Goal: Information Seeking & Learning: Compare options

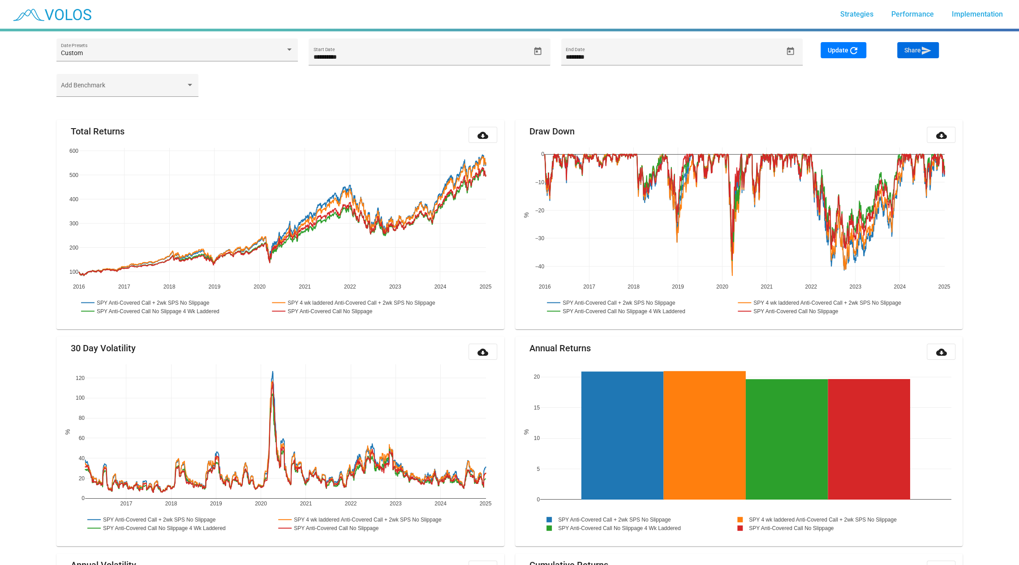
click at [915, 53] on span "Share send" at bounding box center [917, 50] width 27 height 7
click at [918, 52] on span "Share send" at bounding box center [917, 50] width 27 height 7
click at [919, 49] on span "Share send" at bounding box center [917, 50] width 27 height 7
click at [538, 52] on icon "Open calendar" at bounding box center [537, 51] width 9 height 9
click at [334, 81] on span "DEC 2015" at bounding box center [331, 84] width 26 height 7
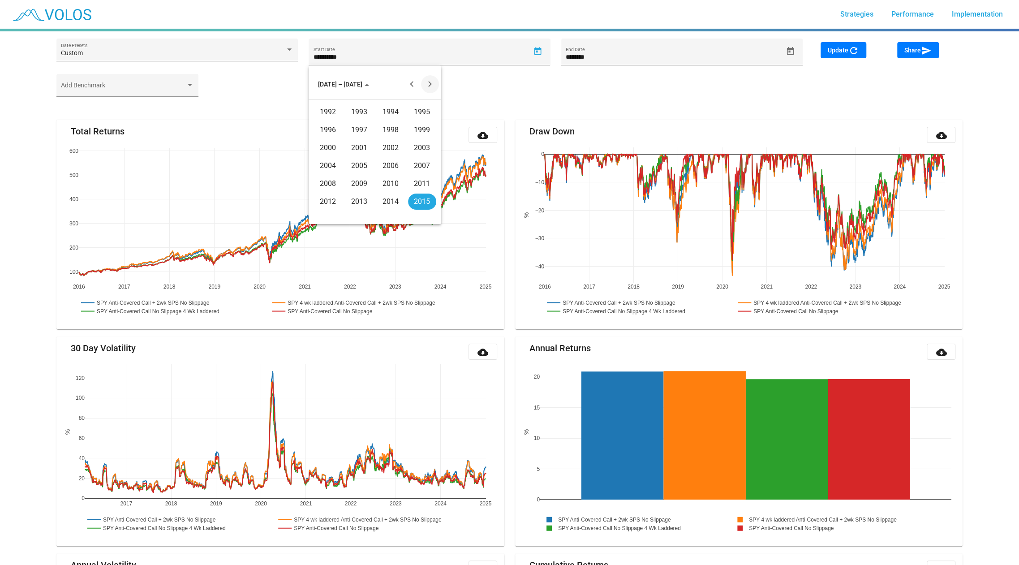
click at [427, 79] on button "Next 20 years" at bounding box center [430, 84] width 18 height 18
click at [330, 127] on div "2020" at bounding box center [328, 130] width 28 height 16
click at [327, 127] on div "JAN" at bounding box center [328, 130] width 28 height 16
click at [377, 131] on div "1" at bounding box center [375, 124] width 16 height 16
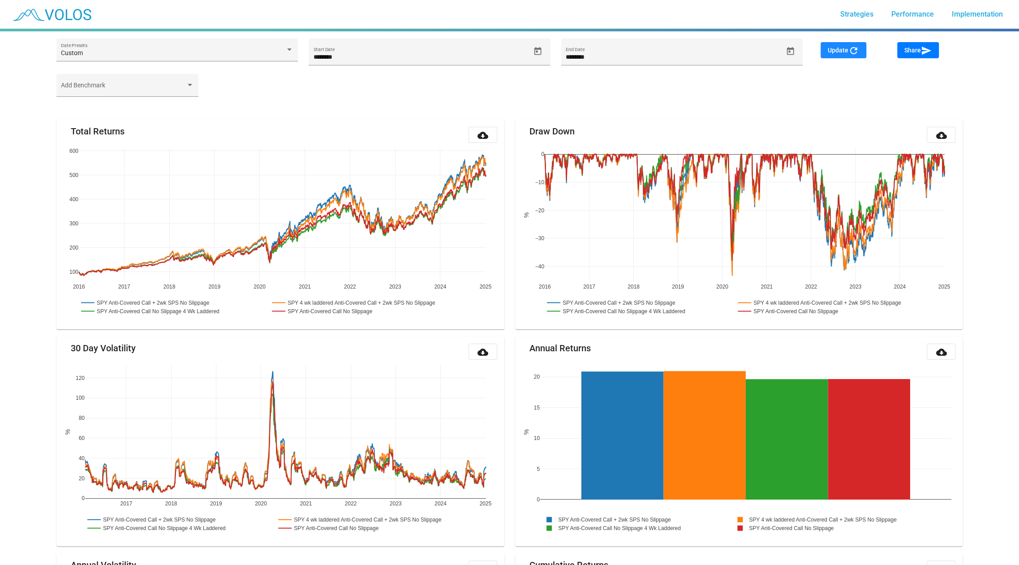
click at [835, 46] on button "Update refresh" at bounding box center [844, 50] width 46 height 16
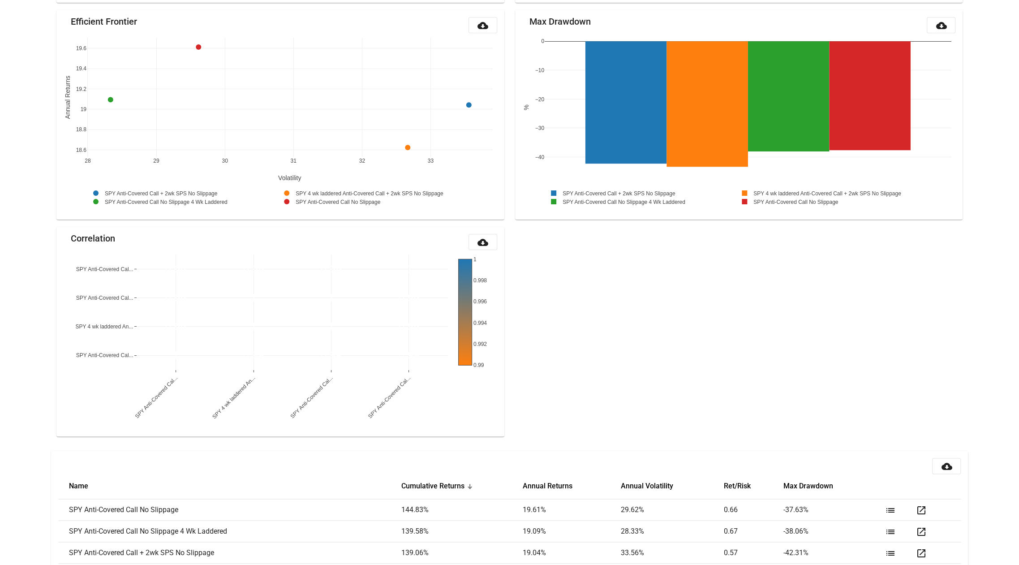
scroll to position [793, 0]
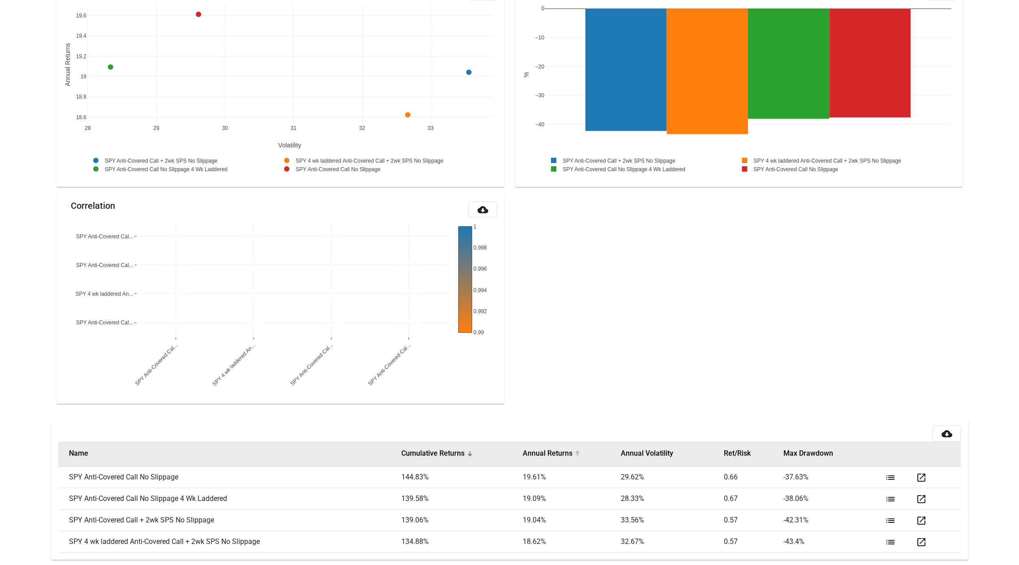
click at [554, 452] on button "Annual Returns" at bounding box center [547, 453] width 50 height 9
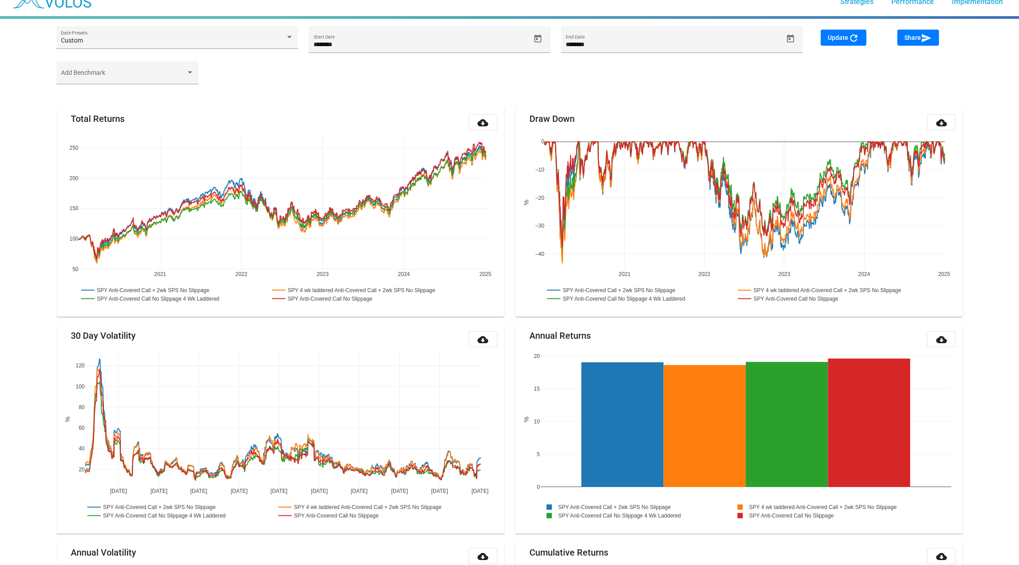
scroll to position [0, 0]
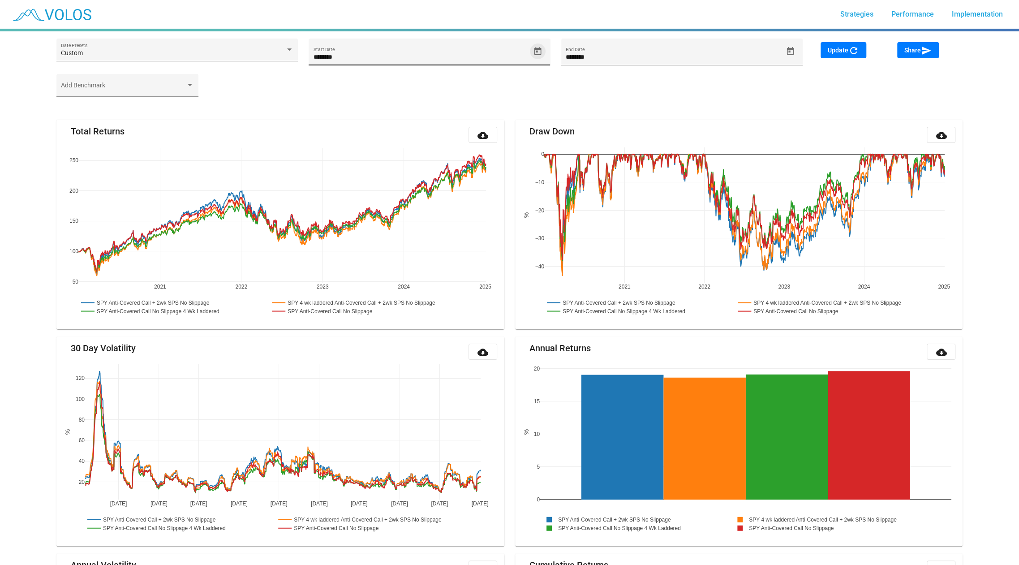
click at [542, 47] on span "Open calendar" at bounding box center [538, 51] width 16 height 9
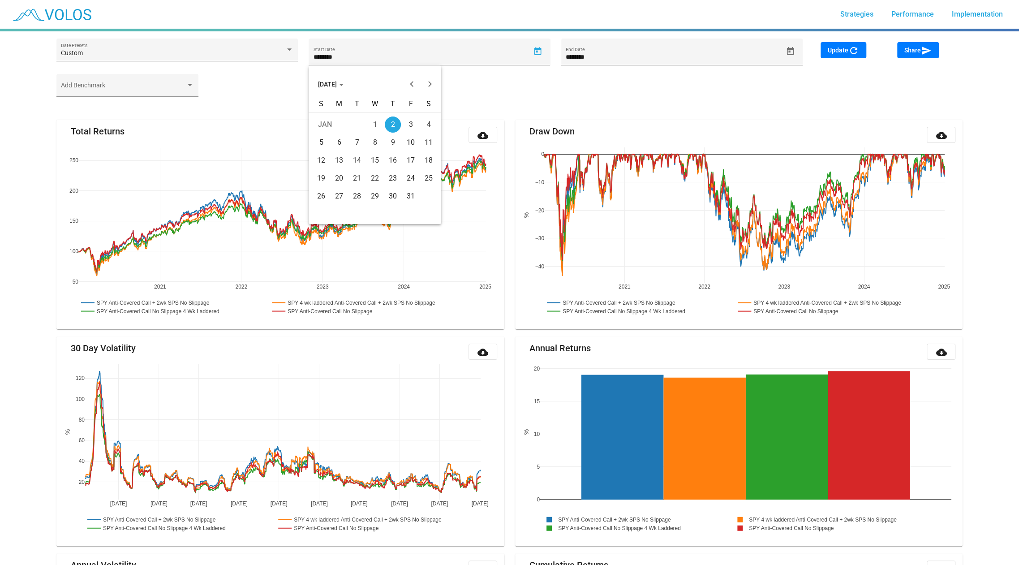
click at [327, 84] on span "JAN 2020" at bounding box center [331, 84] width 26 height 7
click at [327, 133] on div "2020" at bounding box center [328, 130] width 28 height 16
click at [359, 147] on div "JUN" at bounding box center [359, 148] width 28 height 16
click at [354, 206] on td "30" at bounding box center [357, 214] width 18 height 18
click at [842, 50] on span "Update refresh" at bounding box center [843, 50] width 31 height 7
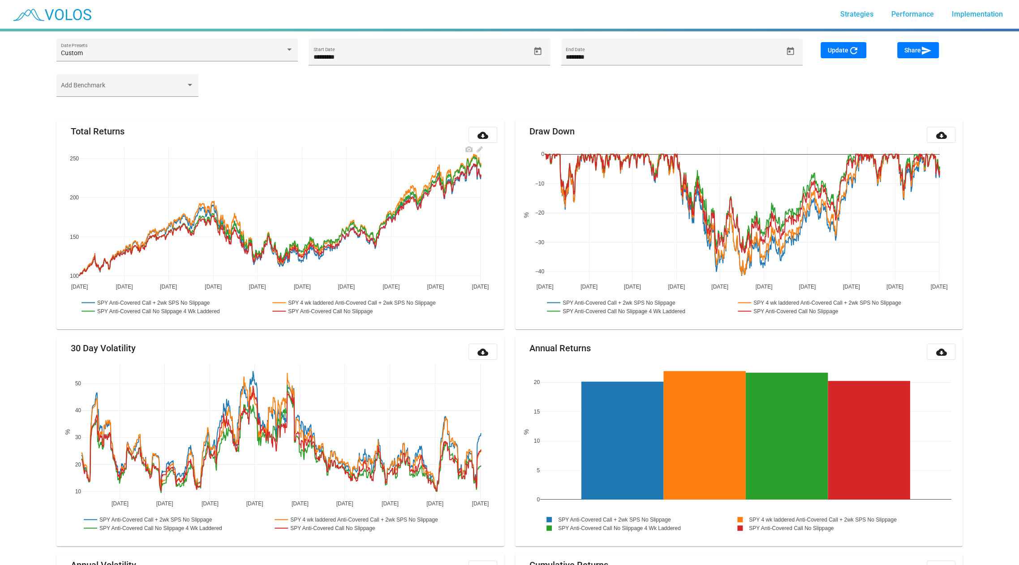
click at [323, 301] on rect at bounding box center [365, 302] width 190 height 9
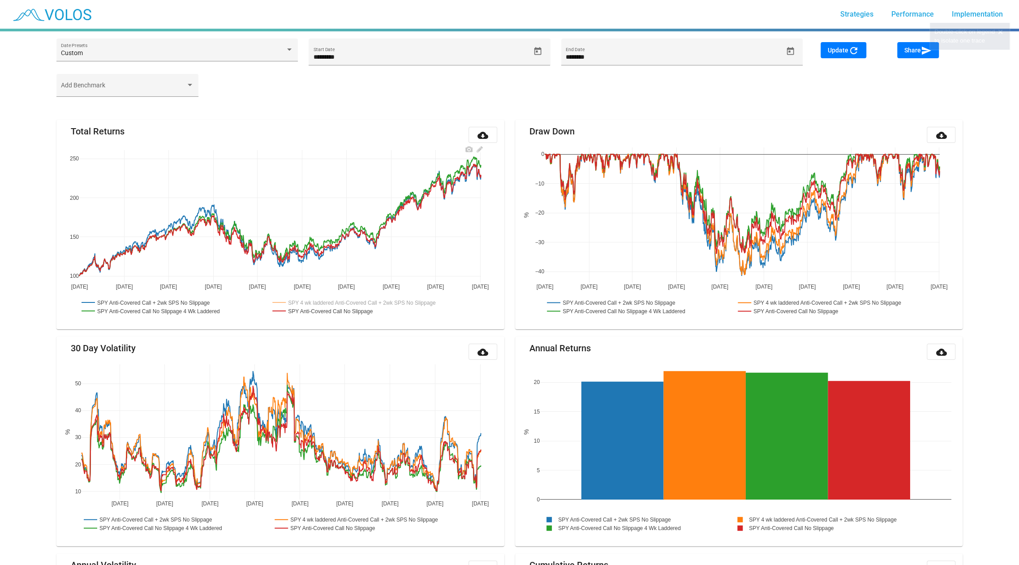
click at [199, 310] on rect at bounding box center [157, 310] width 157 height 9
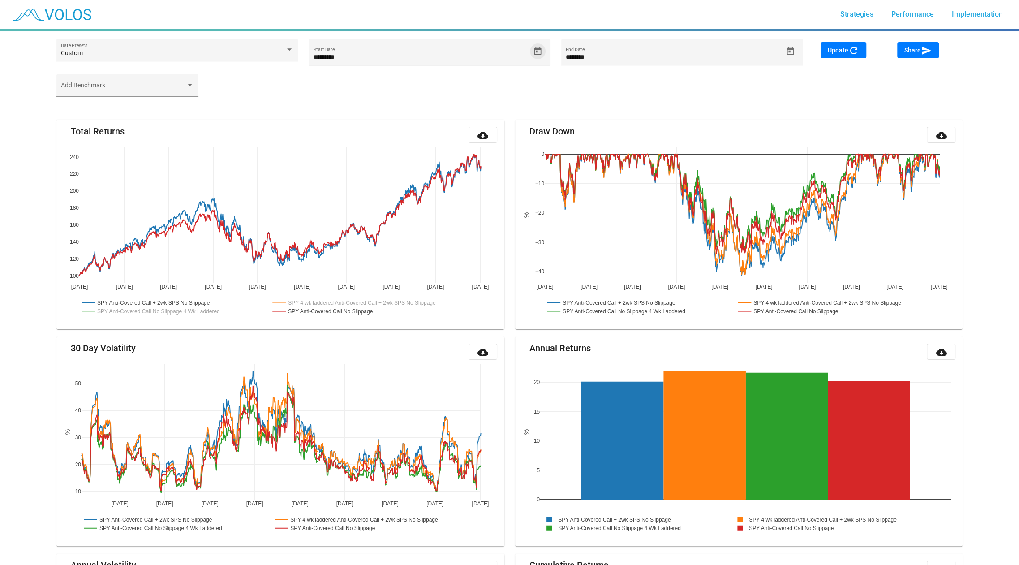
click at [534, 53] on icon "Open calendar" at bounding box center [537, 51] width 7 height 8
click at [341, 87] on span "JUN 2020" at bounding box center [331, 84] width 26 height 7
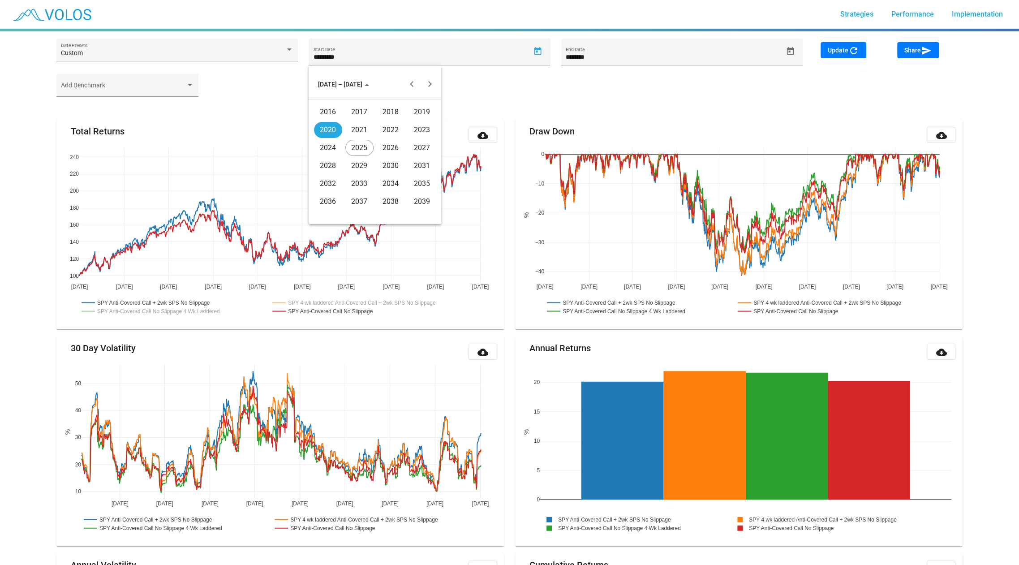
click at [391, 133] on div "2022" at bounding box center [391, 130] width 28 height 16
click at [336, 163] on div "SEP" at bounding box center [328, 166] width 28 height 16
click at [410, 195] on div "30" at bounding box center [411, 196] width 16 height 16
type input "*********"
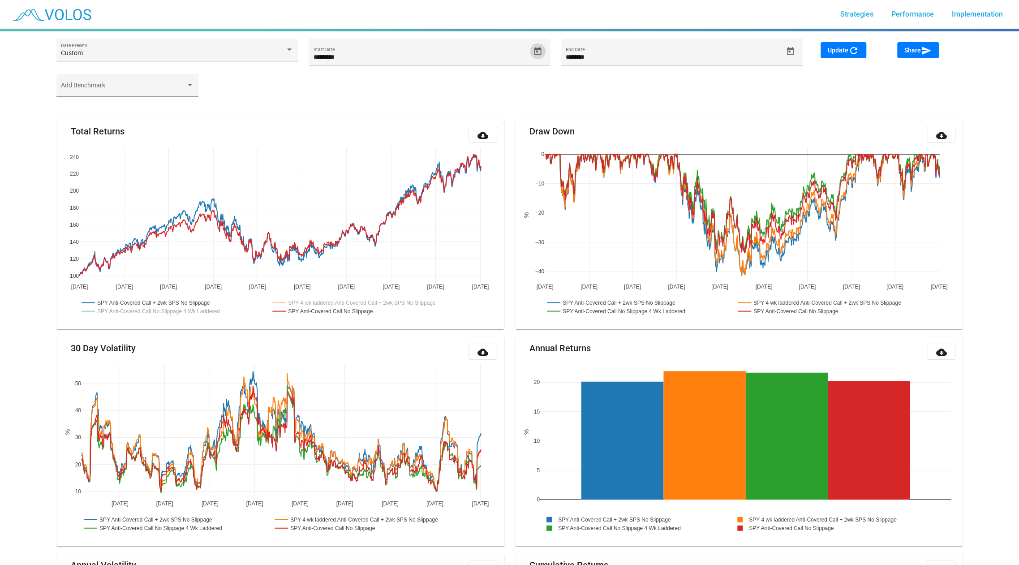
click at [843, 53] on span "Update refresh" at bounding box center [843, 50] width 31 height 7
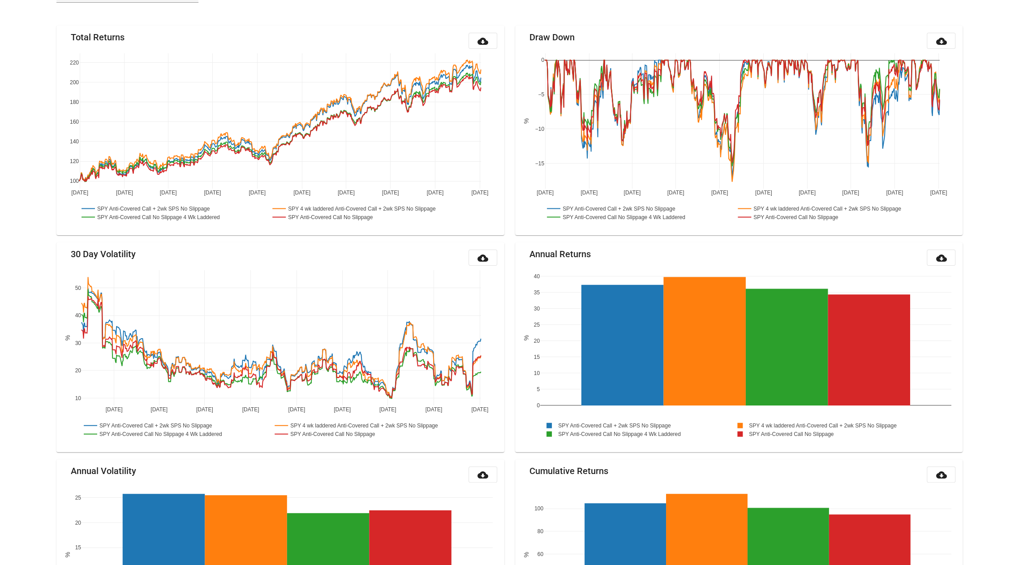
scroll to position [105, 0]
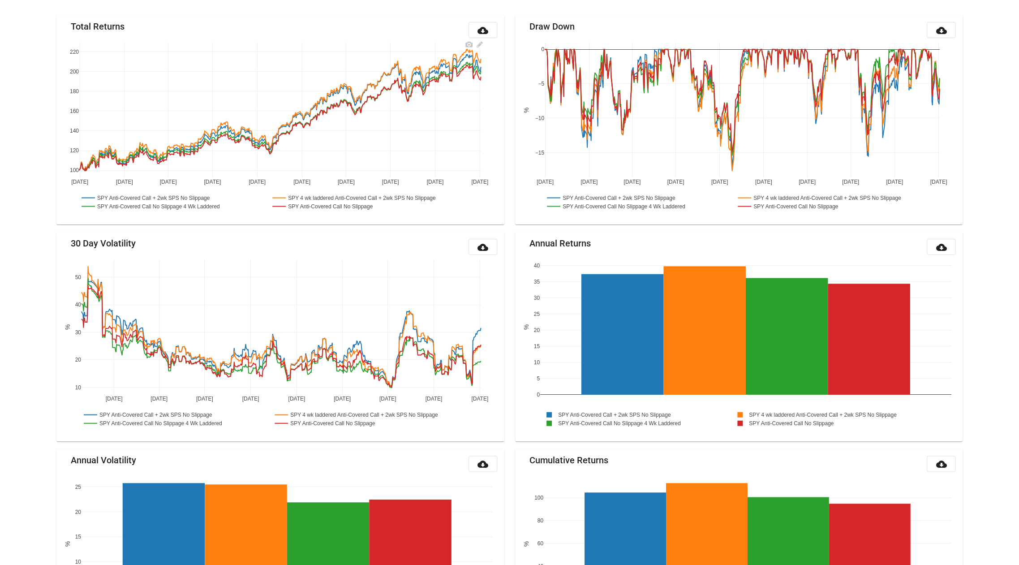
click at [315, 195] on rect at bounding box center [365, 198] width 190 height 9
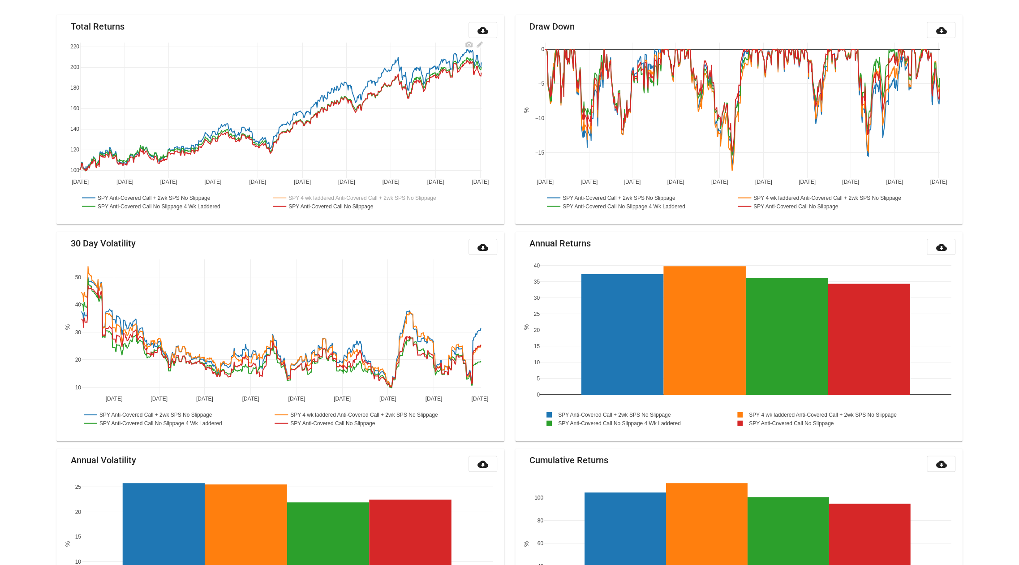
click at [183, 206] on rect at bounding box center [158, 206] width 157 height 9
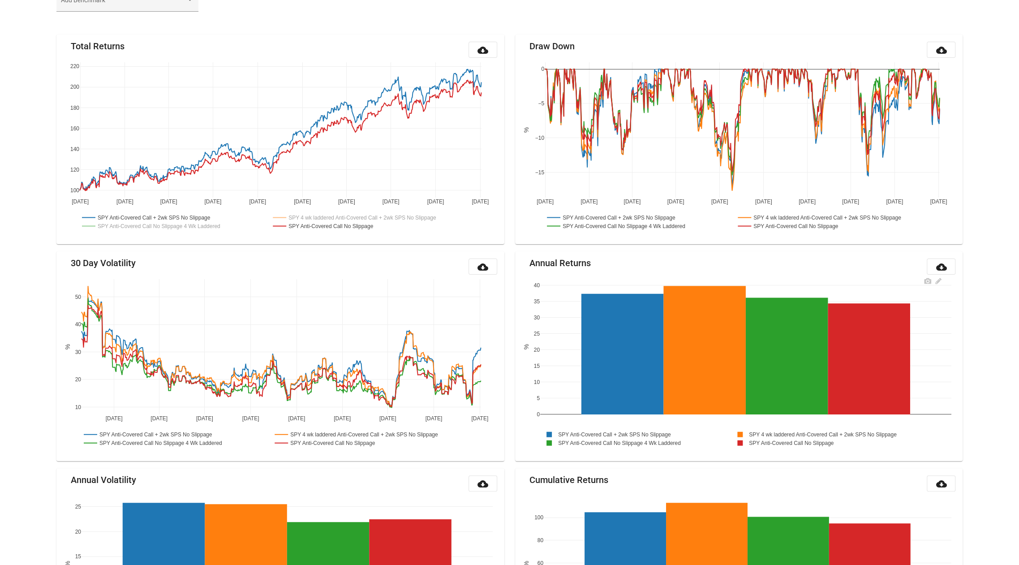
scroll to position [0, 0]
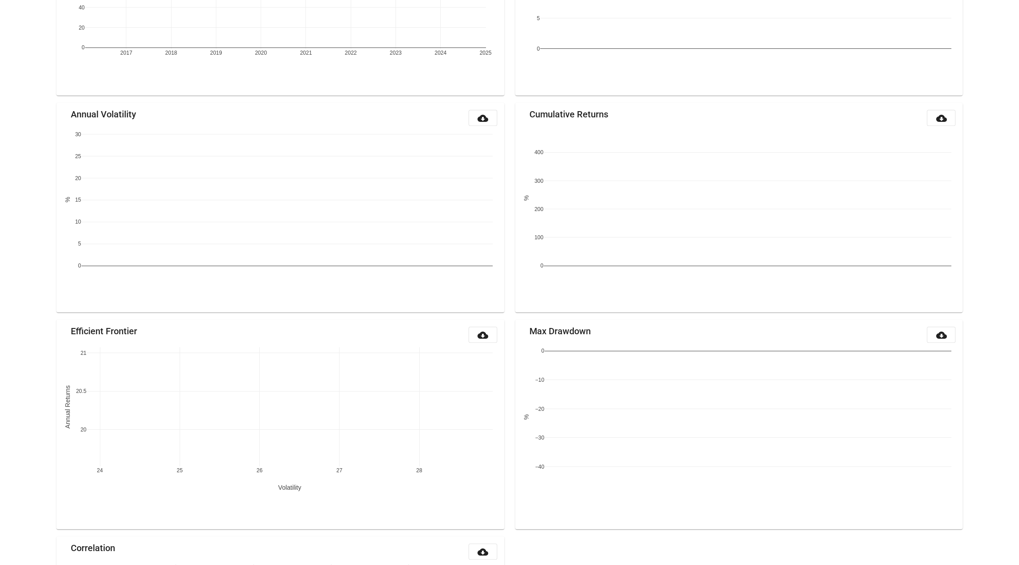
scroll to position [793, 0]
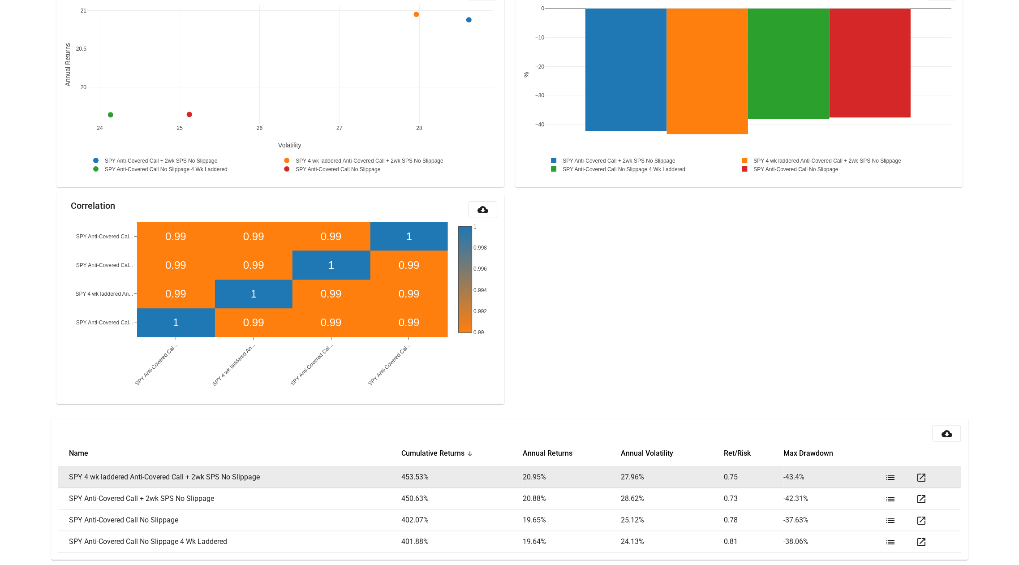
click at [922, 472] on mat-icon "open_in_new" at bounding box center [921, 477] width 11 height 11
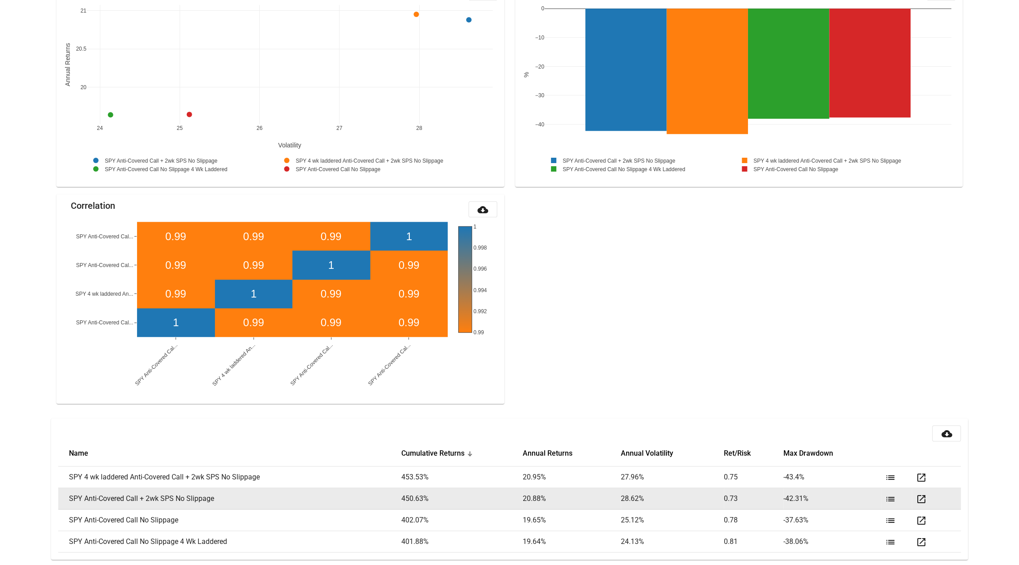
click at [916, 496] on mat-icon "open_in_new" at bounding box center [921, 499] width 11 height 11
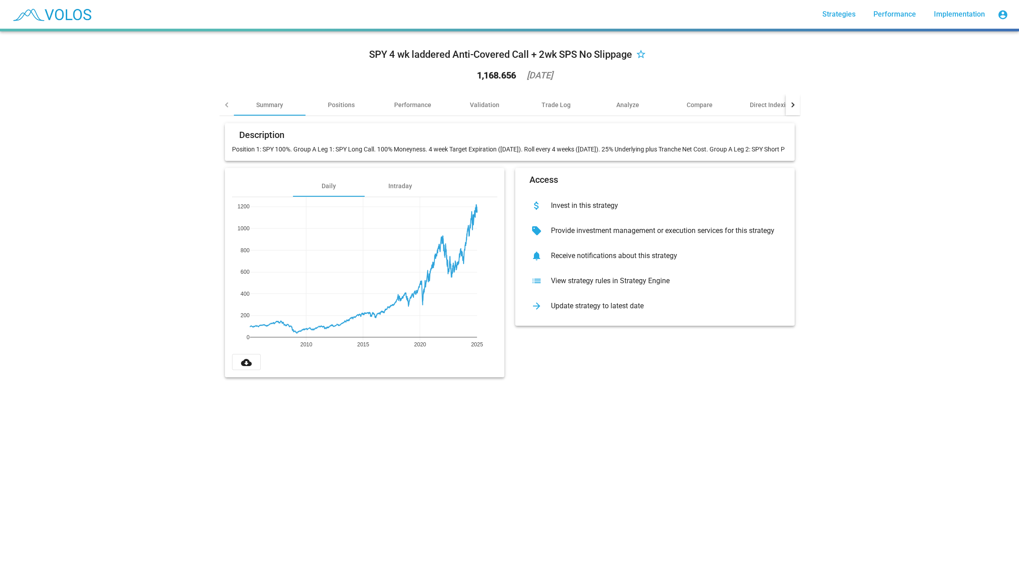
click at [572, 310] on div "Update strategy to latest date" at bounding box center [662, 305] width 237 height 9
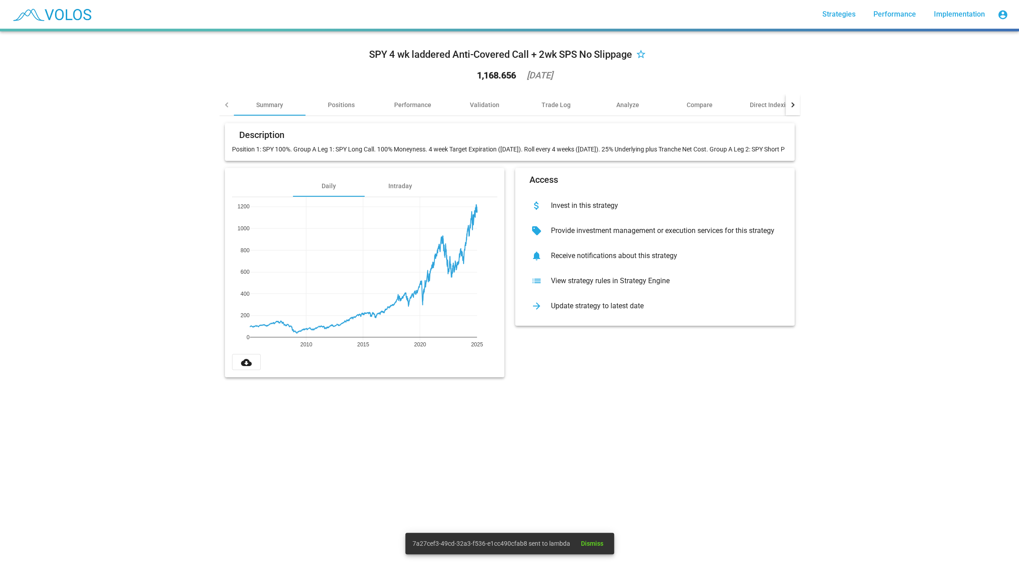
click at [589, 310] on div "Update strategy to latest date" at bounding box center [662, 305] width 237 height 9
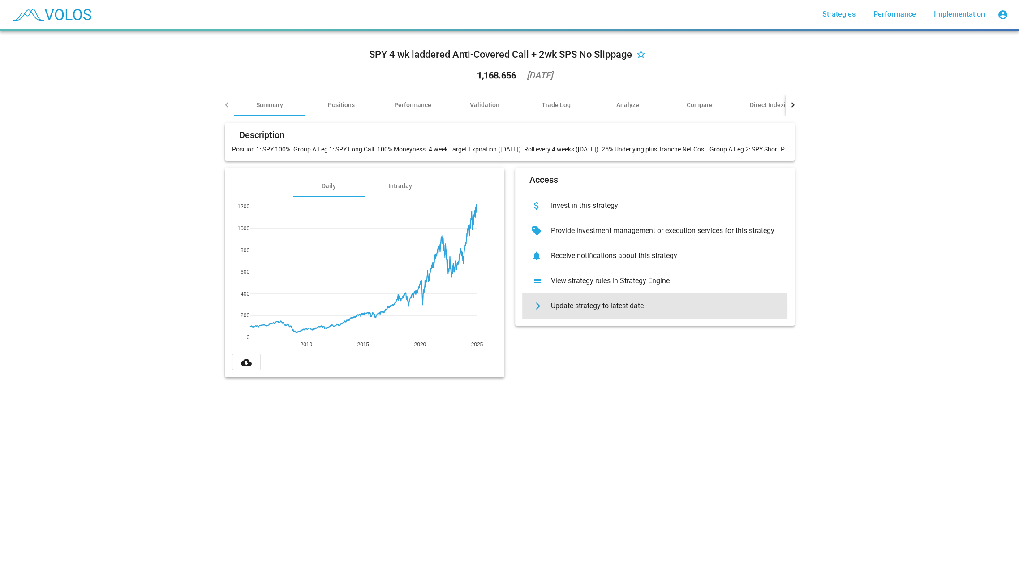
click at [589, 310] on div "Update strategy to latest date" at bounding box center [662, 305] width 237 height 9
click at [604, 308] on div "arrow_forward Update strategy to latest date" at bounding box center [654, 305] width 265 height 25
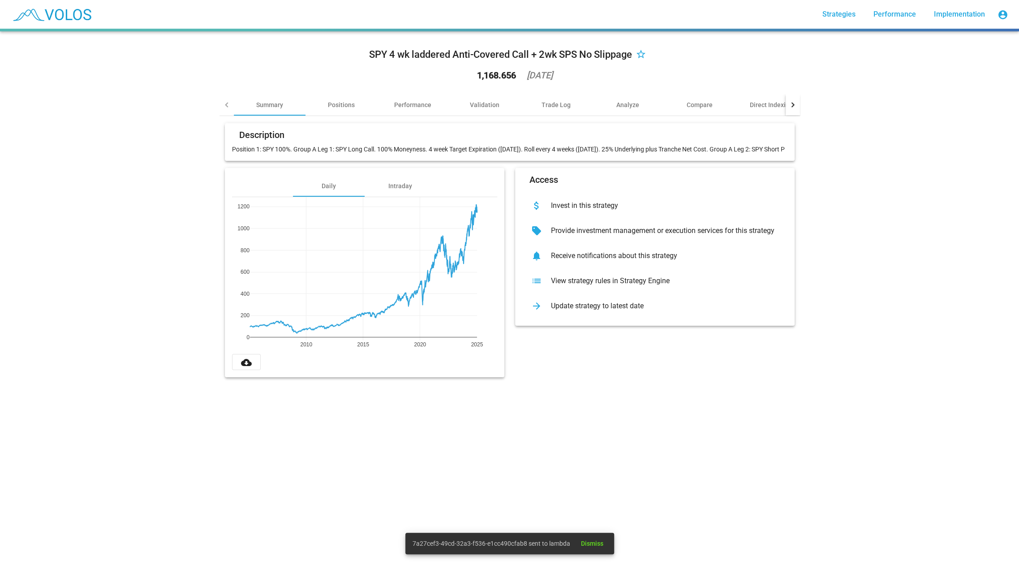
click at [592, 310] on div "Update strategy to latest date" at bounding box center [662, 305] width 237 height 9
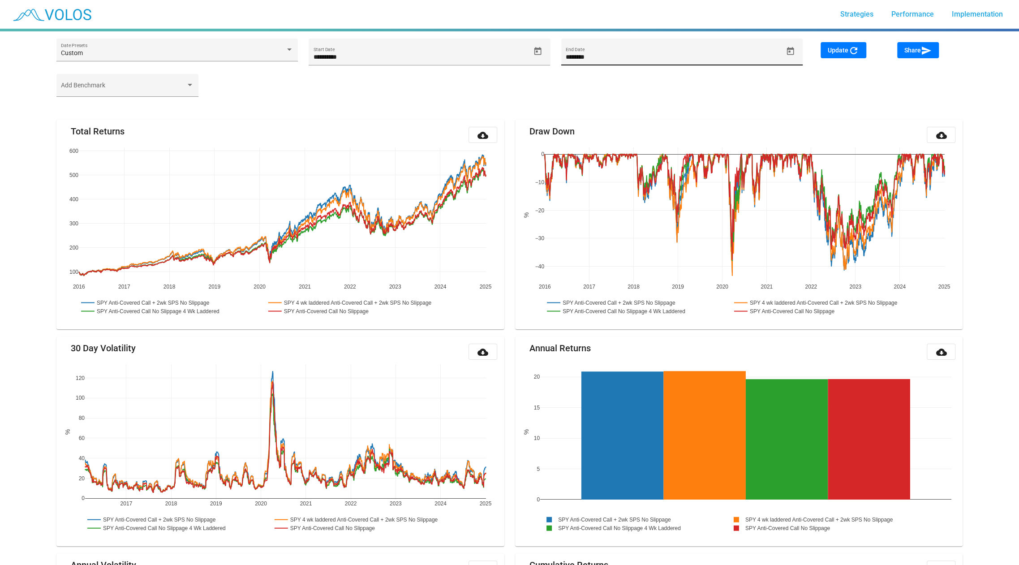
click at [794, 59] on div "******** End Date" at bounding box center [681, 52] width 241 height 27
click at [794, 42] on div "******** End Date" at bounding box center [681, 52] width 241 height 27
click at [794, 46] on button "Open calendar" at bounding box center [791, 51] width 16 height 16
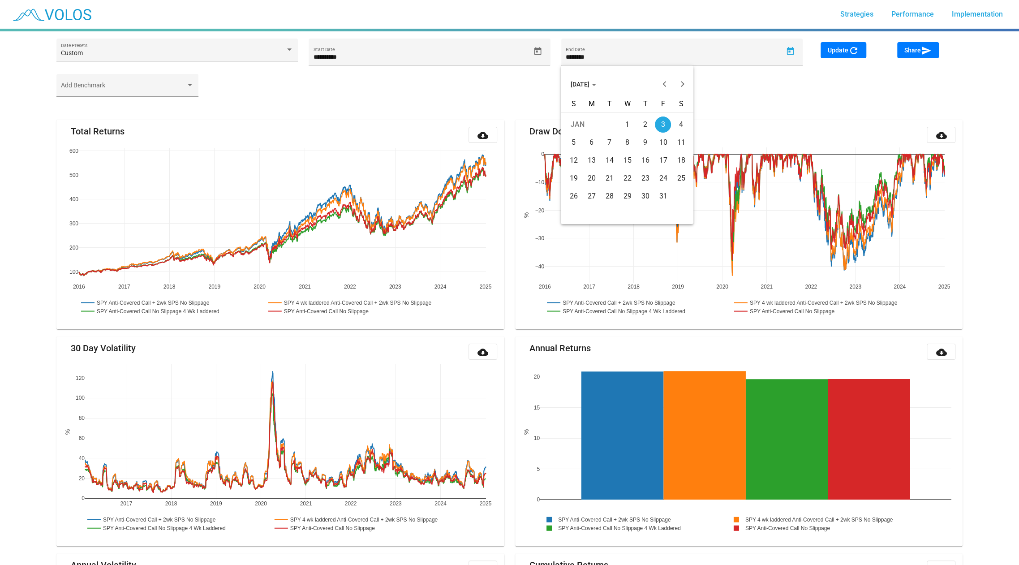
click at [562, 82] on div "[DATE]" at bounding box center [627, 79] width 133 height 28
click at [577, 82] on span "[DATE]" at bounding box center [584, 84] width 26 height 7
click at [605, 144] on div "2025" at bounding box center [612, 148] width 28 height 16
click at [584, 163] on div "SEP" at bounding box center [580, 166] width 28 height 16
click at [627, 173] on div "17" at bounding box center [627, 178] width 16 height 16
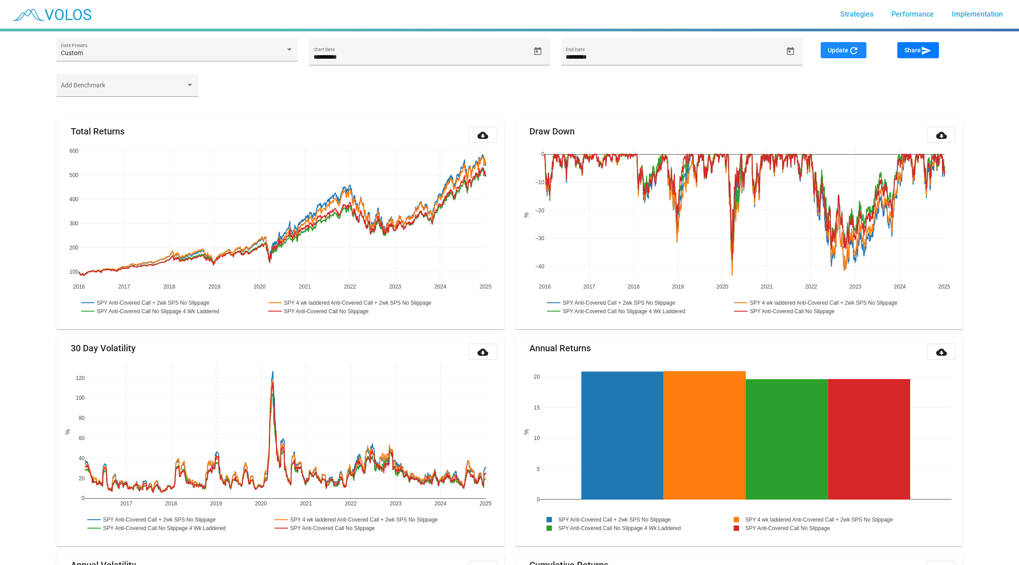
click at [832, 54] on button "Update refresh" at bounding box center [844, 50] width 46 height 16
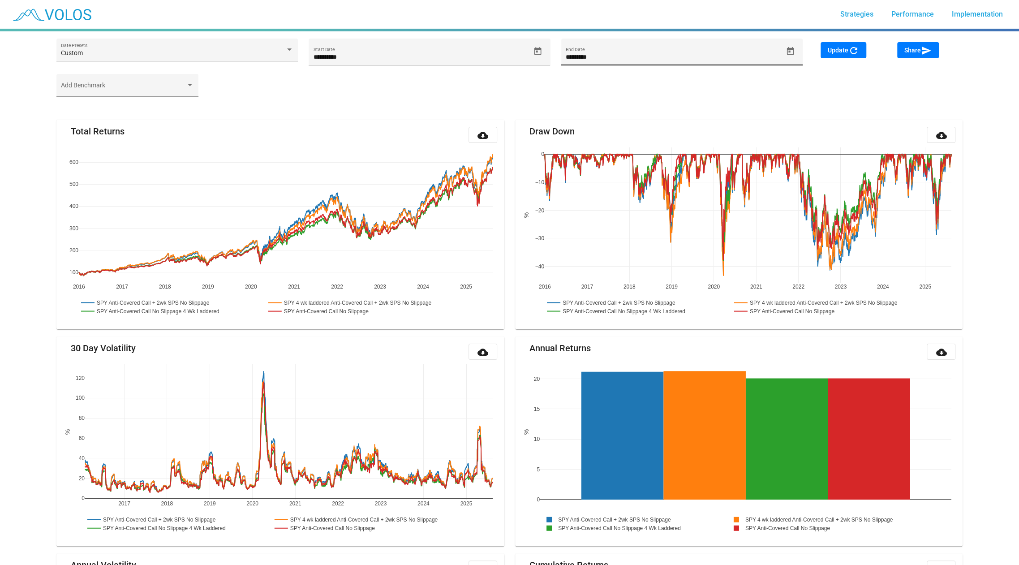
click at [787, 50] on icon "Open calendar" at bounding box center [790, 51] width 7 height 8
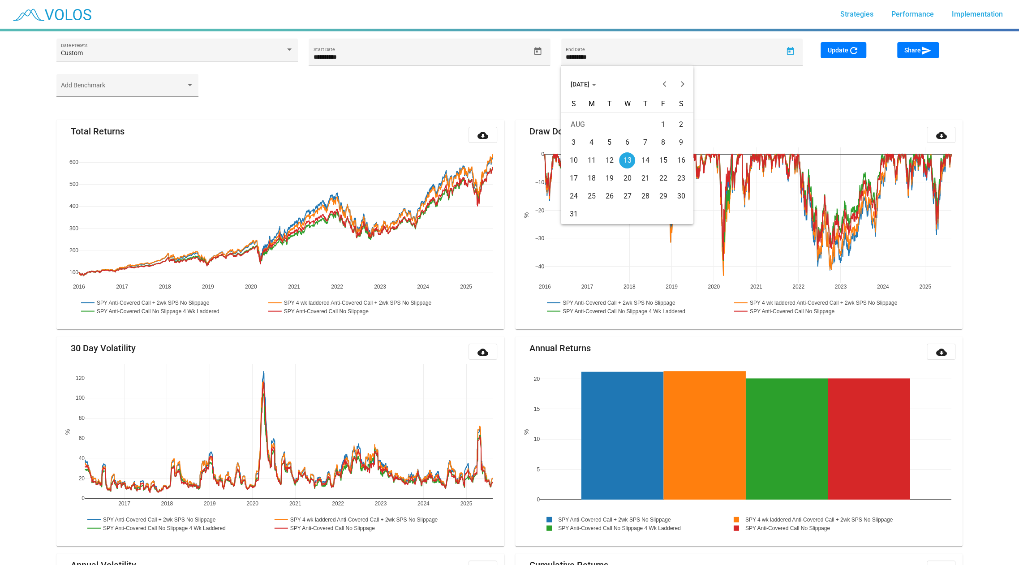
click at [784, 94] on div at bounding box center [509, 282] width 1019 height 565
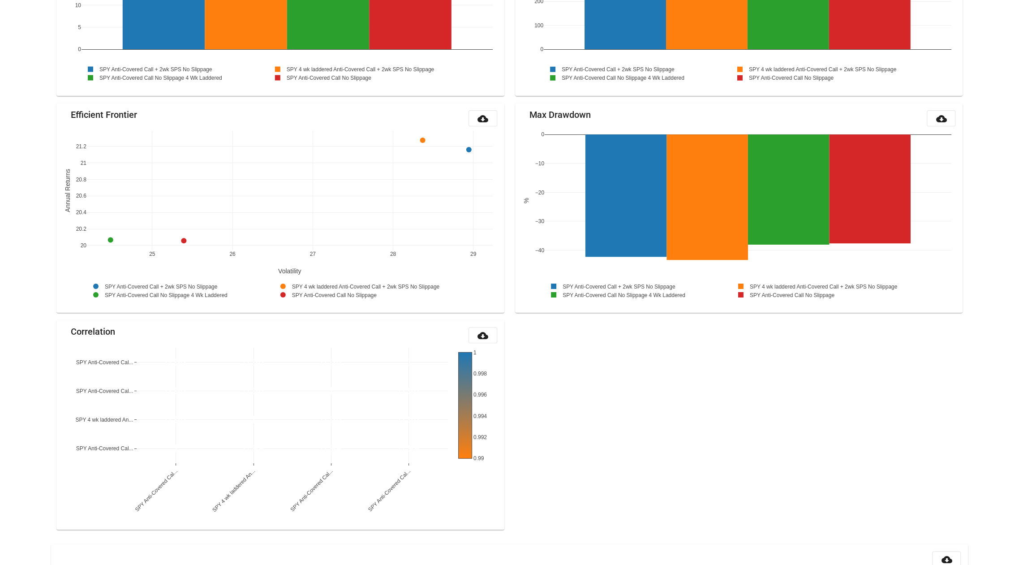
scroll to position [793, 0]
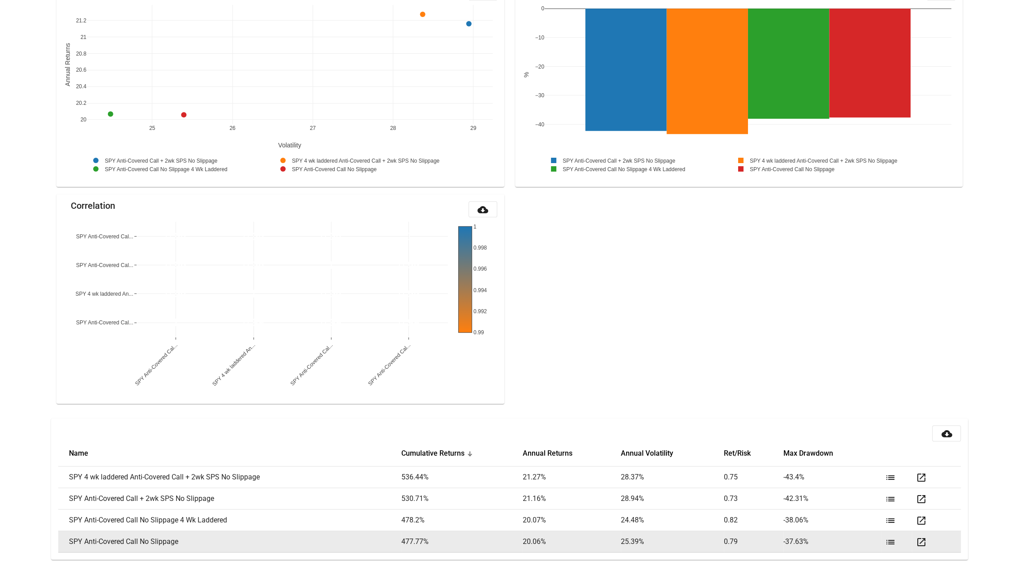
click at [921, 538] on mat-icon "open_in_new" at bounding box center [921, 542] width 11 height 11
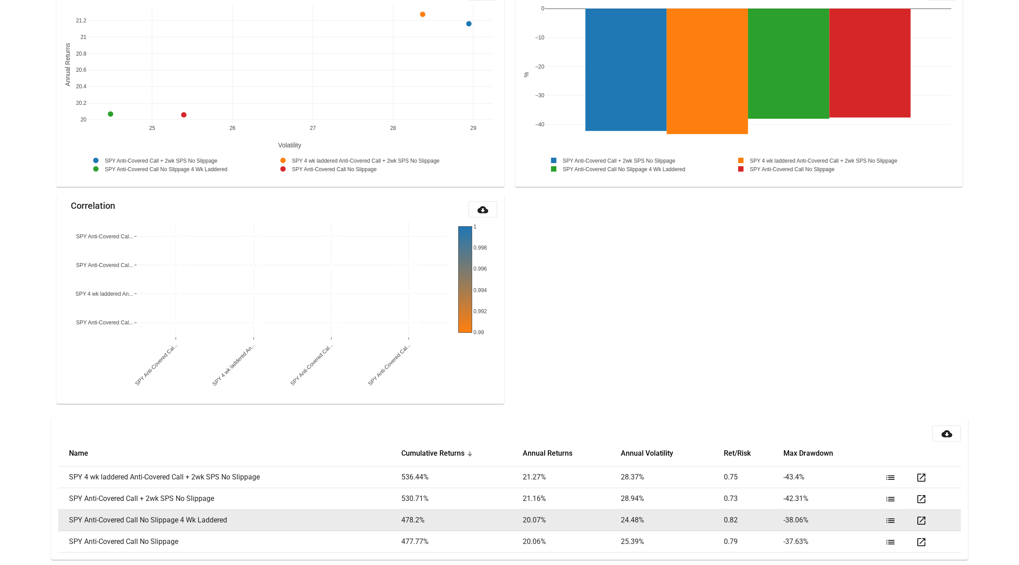
click at [921, 520] on mat-icon "open_in_new" at bounding box center [921, 520] width 11 height 11
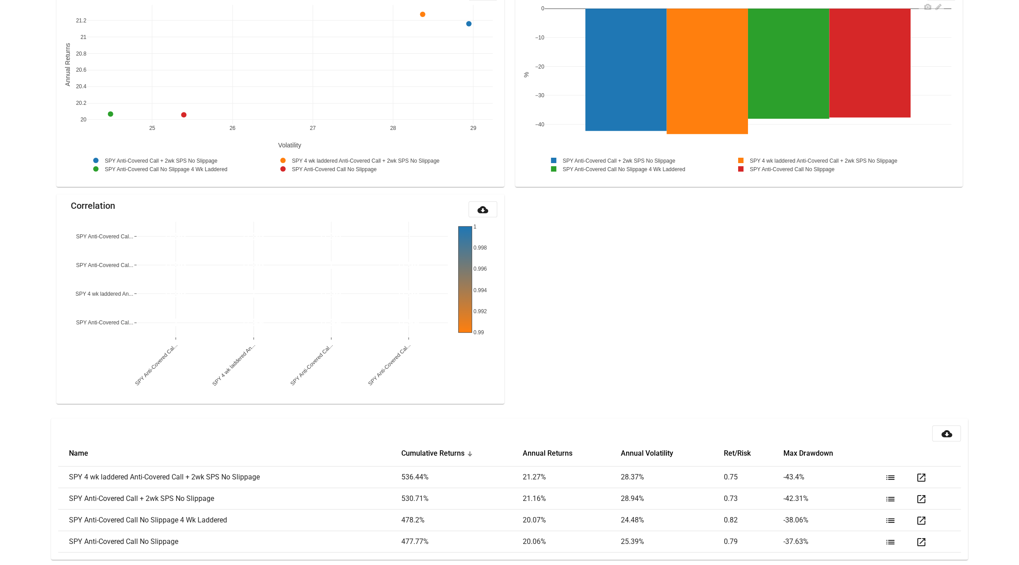
scroll to position [0, 0]
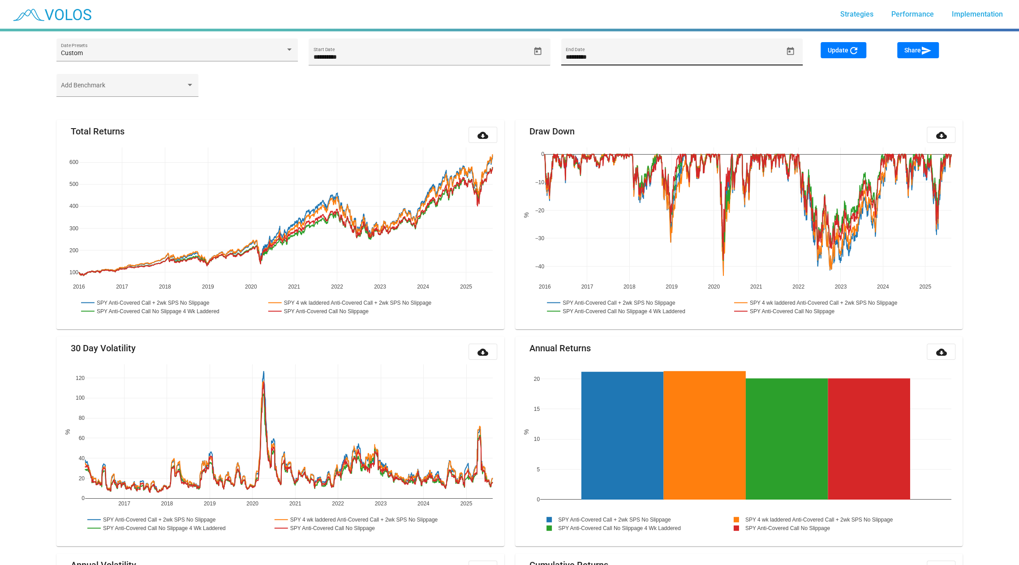
click at [795, 47] on span "Open calendar" at bounding box center [791, 51] width 16 height 9
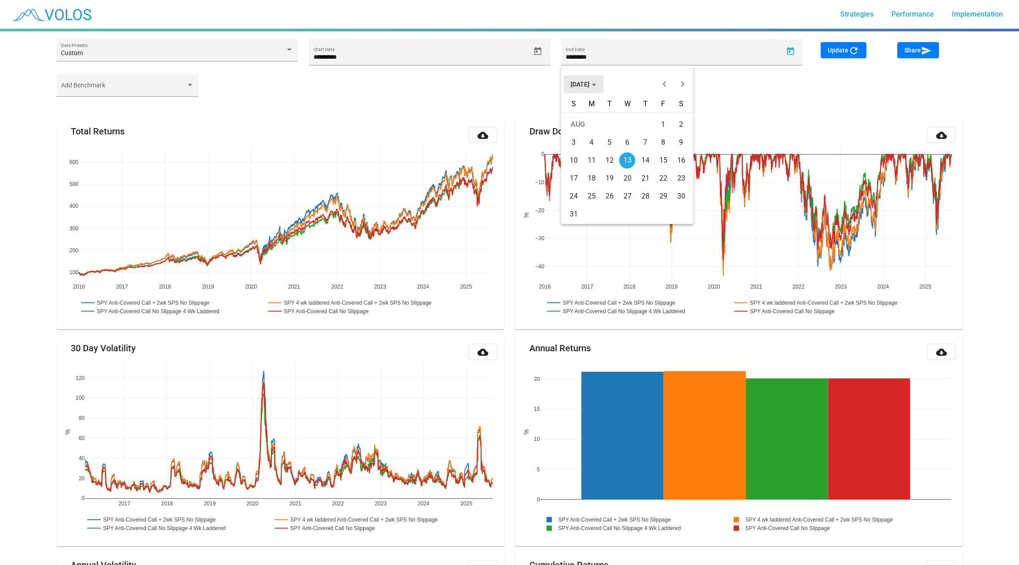
click at [594, 81] on span "AUG 2025" at bounding box center [584, 84] width 26 height 7
click at [612, 146] on div "2025" at bounding box center [612, 148] width 28 height 16
click at [574, 165] on div "SEP" at bounding box center [580, 166] width 28 height 16
click at [631, 179] on div "17" at bounding box center [627, 178] width 16 height 16
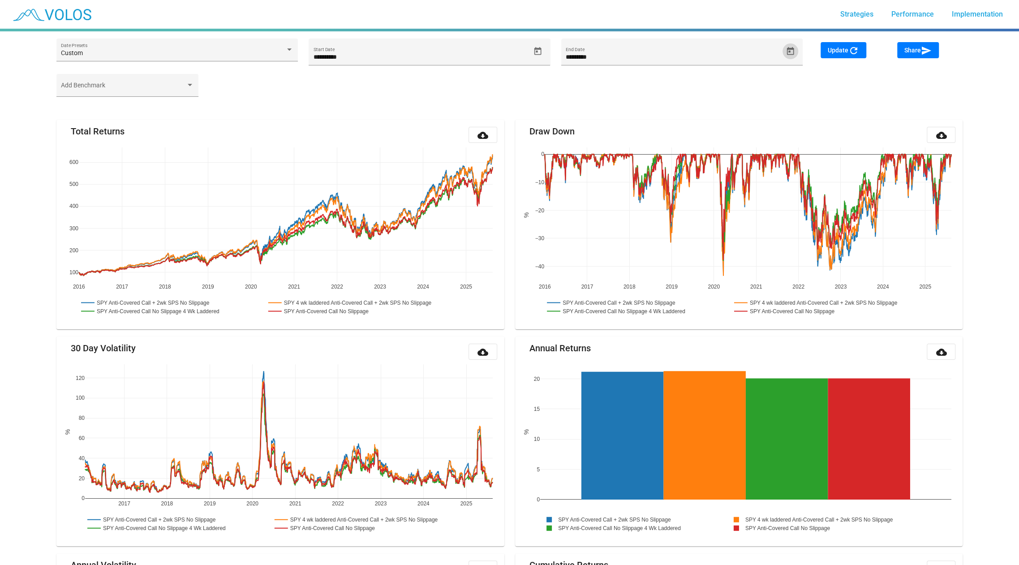
click at [840, 49] on span "Update refresh" at bounding box center [843, 50] width 31 height 7
click at [841, 54] on button "Update refresh" at bounding box center [844, 50] width 46 height 16
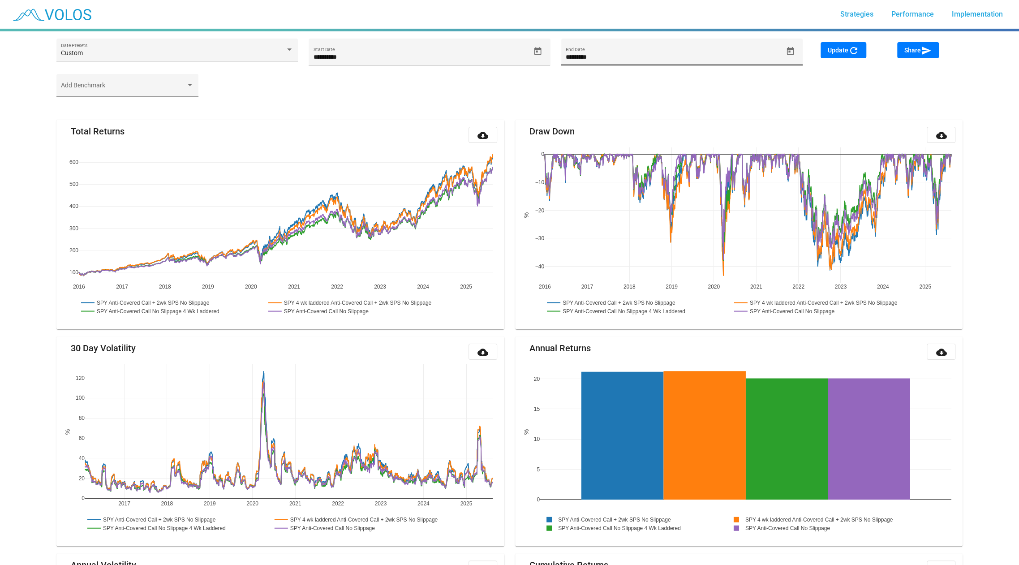
click at [787, 50] on icon "Open calendar" at bounding box center [790, 51] width 7 height 8
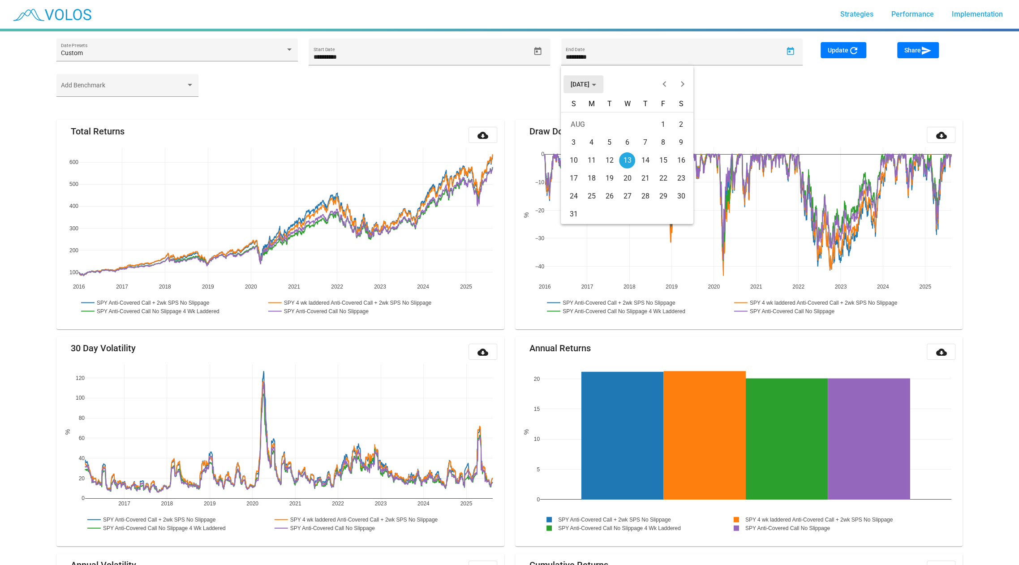
click at [582, 88] on button "AUG 2025" at bounding box center [584, 84] width 40 height 18
click at [608, 148] on div "2025" at bounding box center [612, 148] width 28 height 16
click at [574, 169] on div "SEP" at bounding box center [580, 166] width 28 height 16
click at [629, 177] on div "17" at bounding box center [627, 178] width 16 height 16
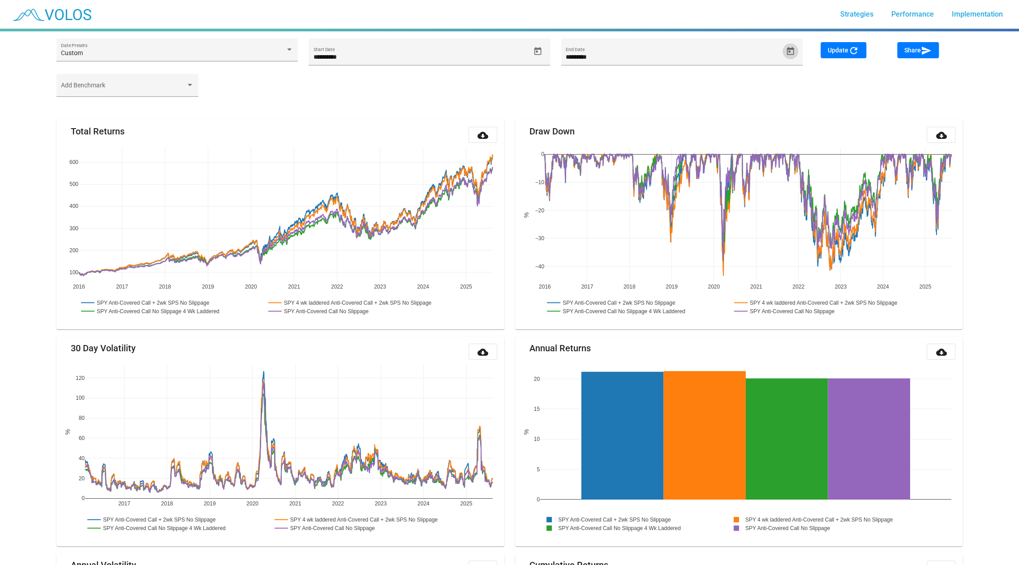
click at [848, 51] on span "Update refresh" at bounding box center [843, 50] width 31 height 7
type input "*********"
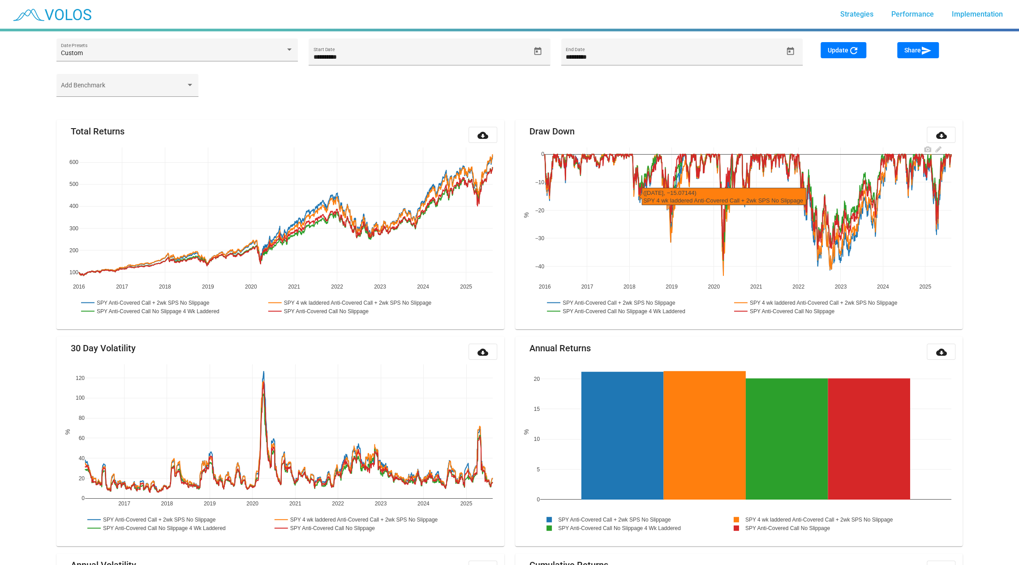
scroll to position [793, 0]
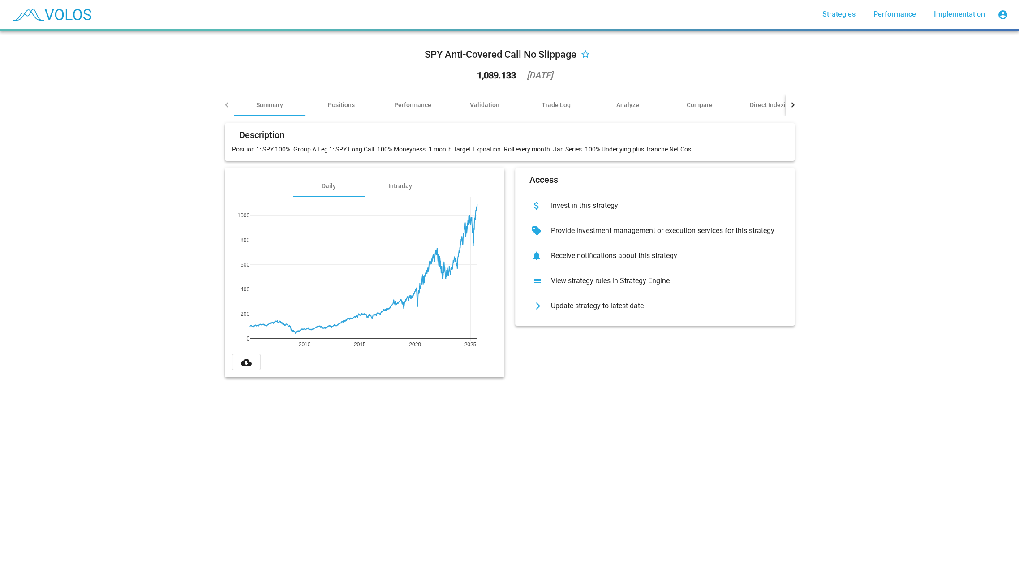
click at [582, 305] on div "Update strategy to latest date" at bounding box center [662, 305] width 237 height 9
click at [564, 306] on div "Update strategy to latest date" at bounding box center [662, 305] width 237 height 9
click at [577, 302] on div "Update strategy to latest date" at bounding box center [662, 305] width 237 height 9
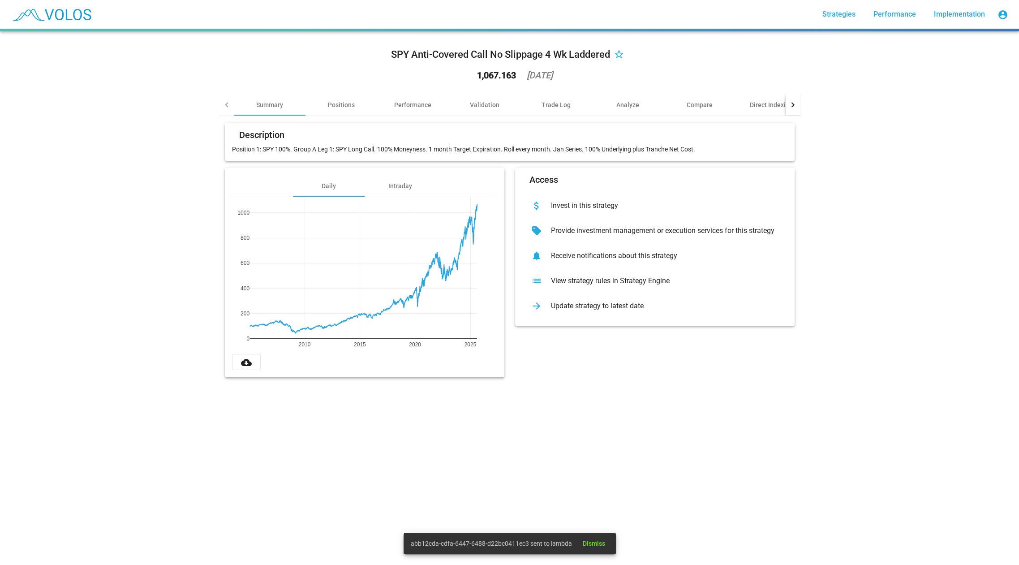
click at [577, 302] on div "Update strategy to latest date" at bounding box center [662, 305] width 237 height 9
click at [573, 313] on div "arrow_forward Update strategy to latest date" at bounding box center [654, 305] width 265 height 25
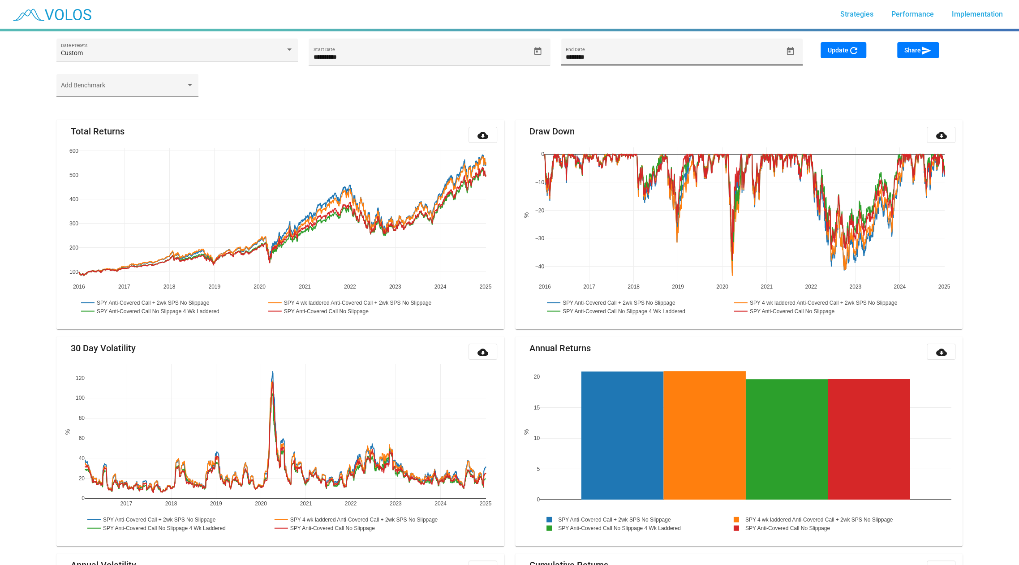
click at [792, 42] on div "******** End Date" at bounding box center [681, 52] width 241 height 27
click at [792, 47] on icon "Open calendar" at bounding box center [790, 51] width 7 height 8
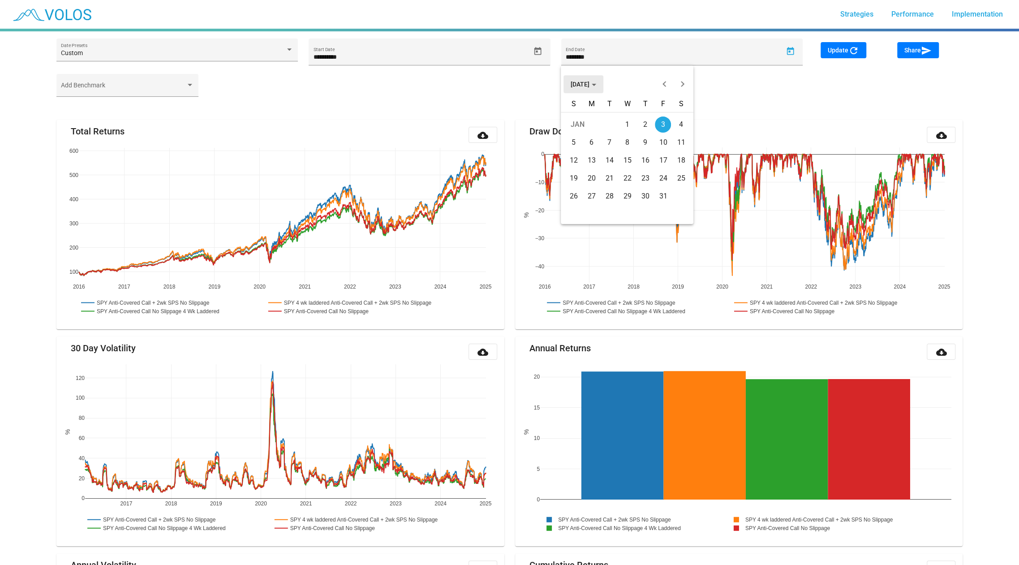
click at [581, 89] on button "[DATE]" at bounding box center [584, 84] width 40 height 18
click at [609, 151] on div "2025" at bounding box center [612, 148] width 28 height 16
click at [585, 167] on div "SEP" at bounding box center [580, 166] width 28 height 16
click at [611, 176] on div "16" at bounding box center [609, 178] width 16 height 16
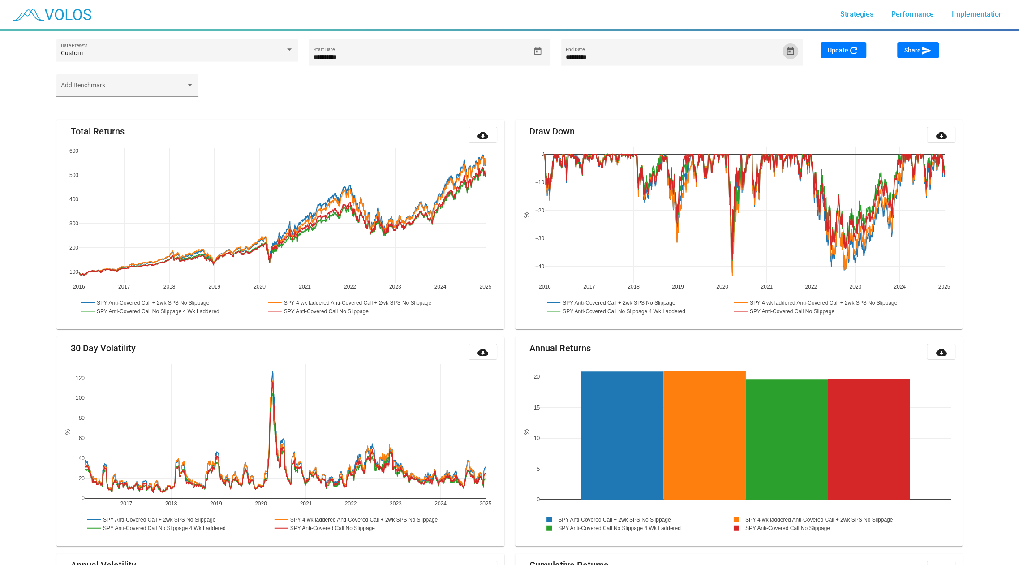
click at [858, 43] on button "Update refresh" at bounding box center [844, 50] width 46 height 16
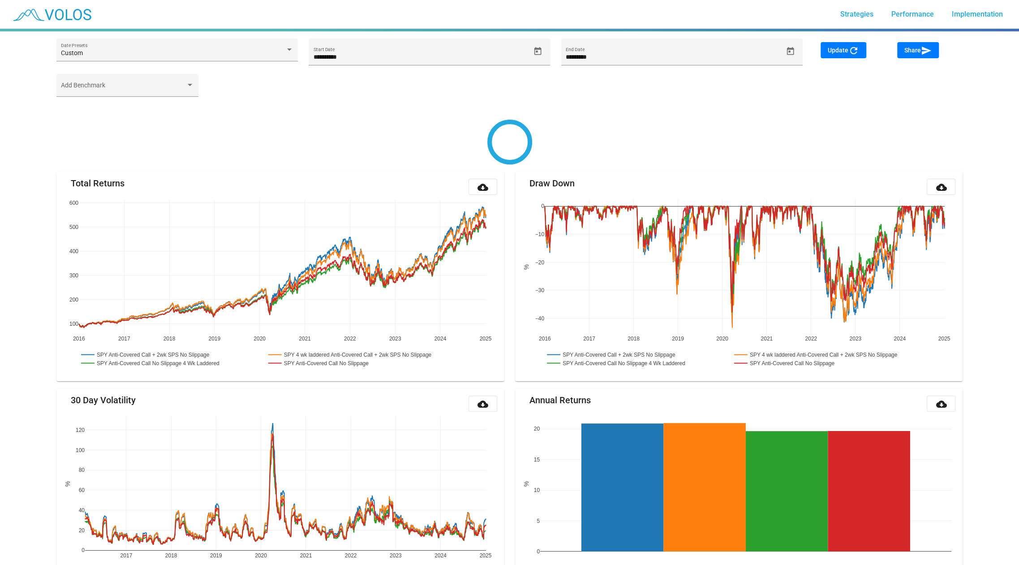
type input "*********"
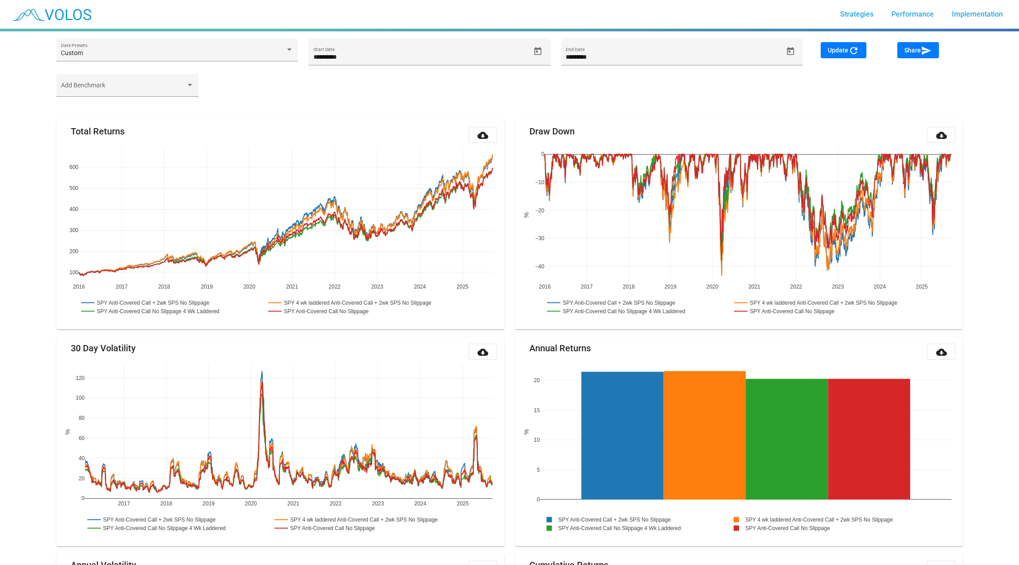
click at [918, 52] on span "Share send" at bounding box center [917, 50] width 27 height 7
click at [436, 299] on rect at bounding box center [359, 302] width 186 height 9
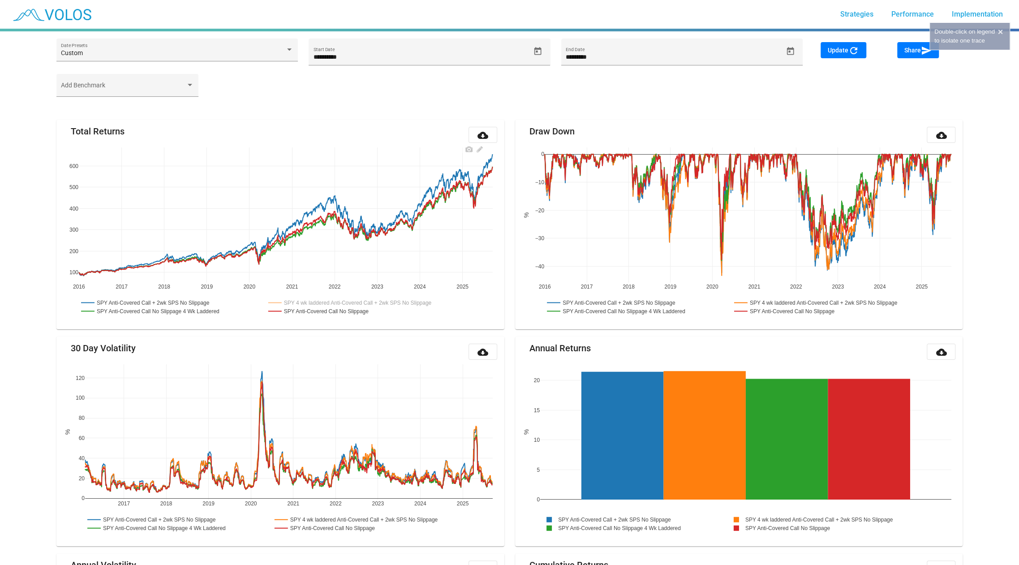
click at [210, 310] on rect at bounding box center [157, 311] width 157 height 9
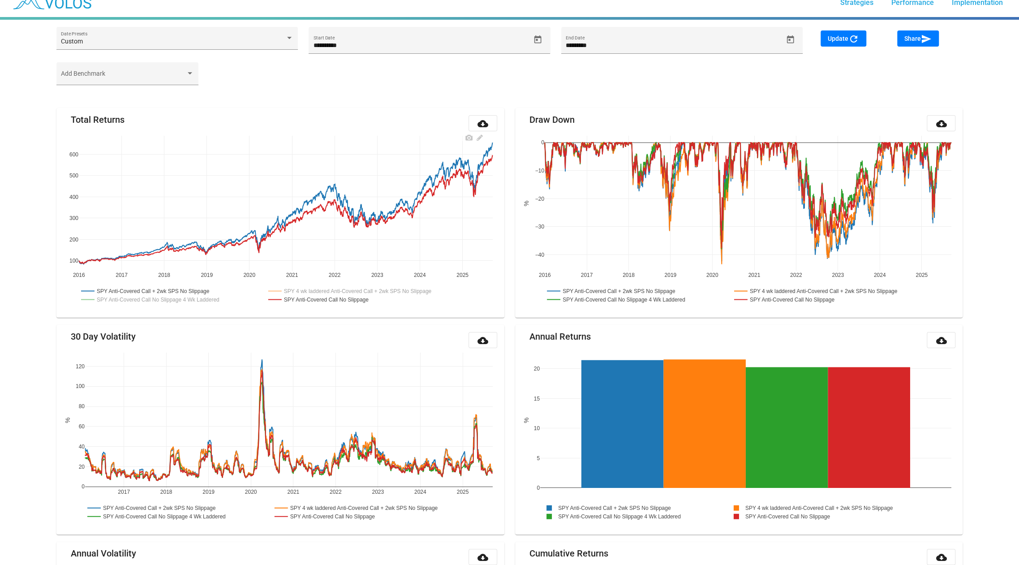
scroll to position [13, 0]
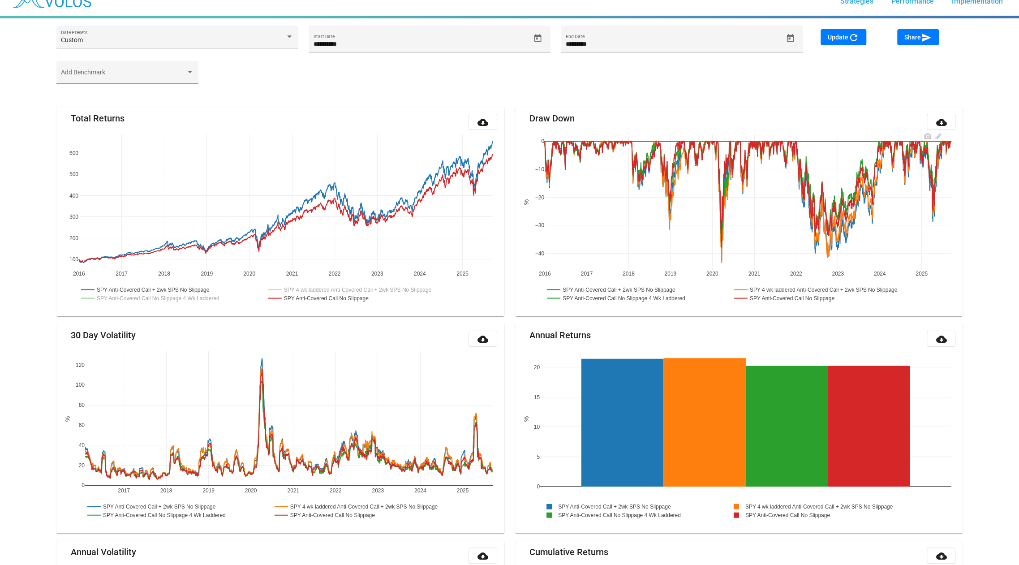
click at [651, 297] on rect at bounding box center [623, 298] width 157 height 9
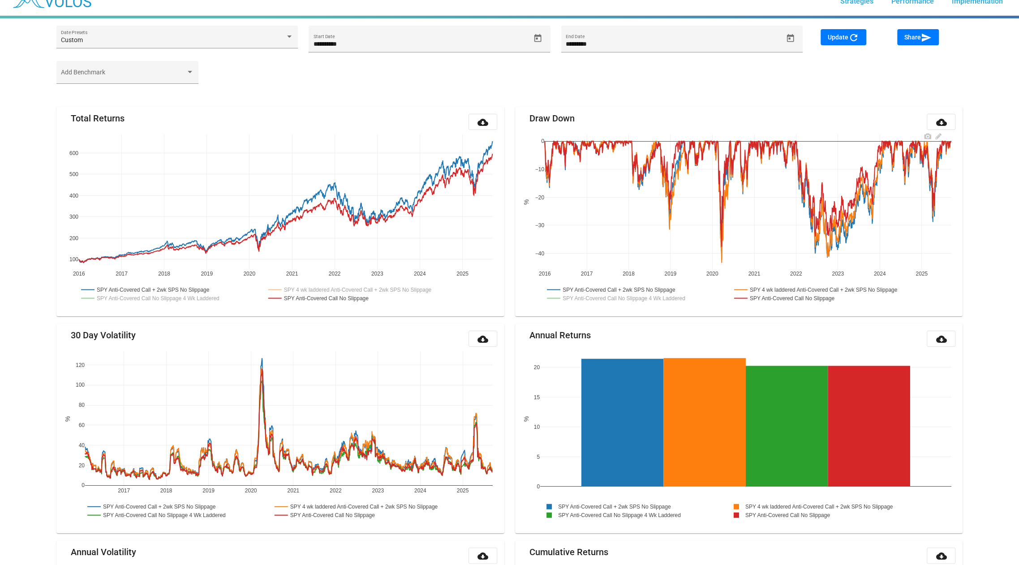
click at [774, 284] on rect at bounding box center [732, 294] width 374 height 22
click at [773, 288] on rect at bounding box center [825, 289] width 186 height 9
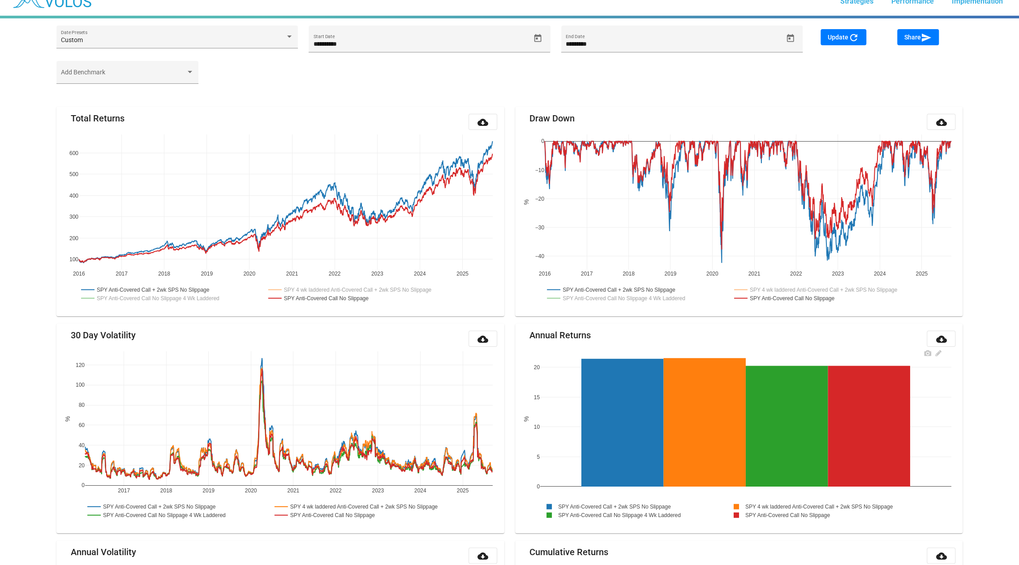
click at [765, 504] on rect at bounding box center [820, 506] width 186 height 9
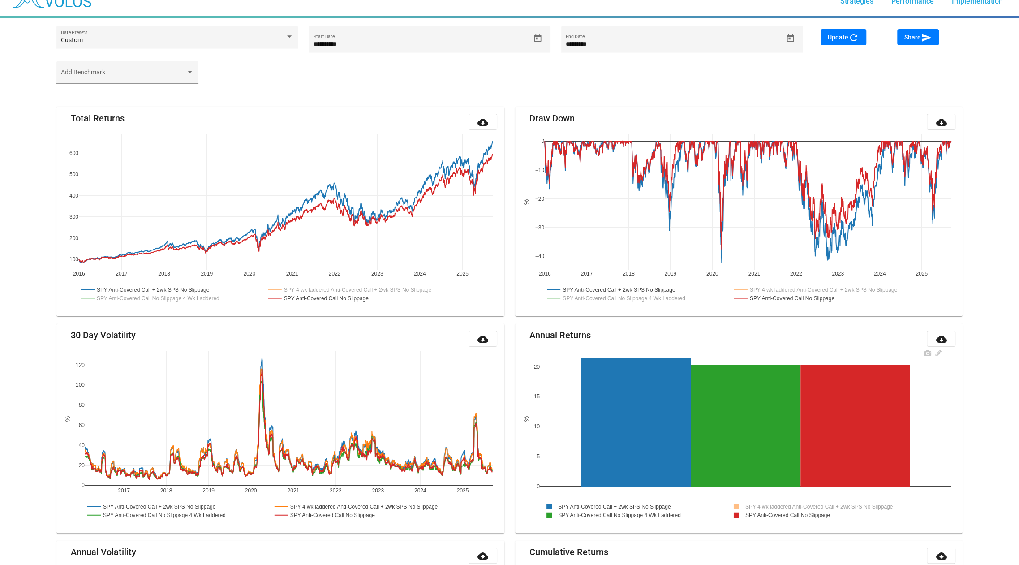
click at [677, 513] on rect at bounding box center [618, 515] width 157 height 9
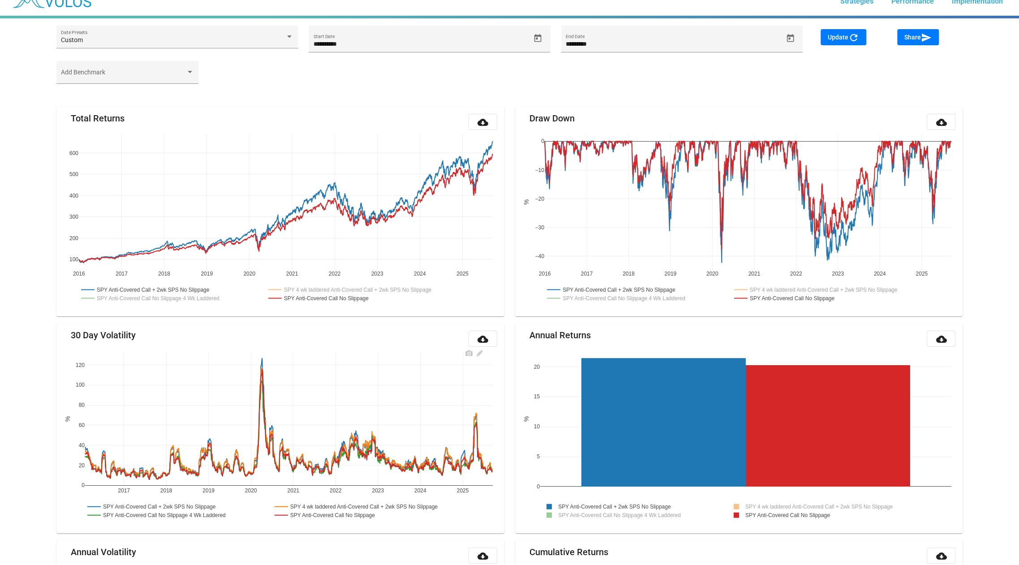
click at [209, 512] on rect at bounding box center [163, 515] width 157 height 9
click at [326, 505] on rect at bounding box center [365, 506] width 186 height 9
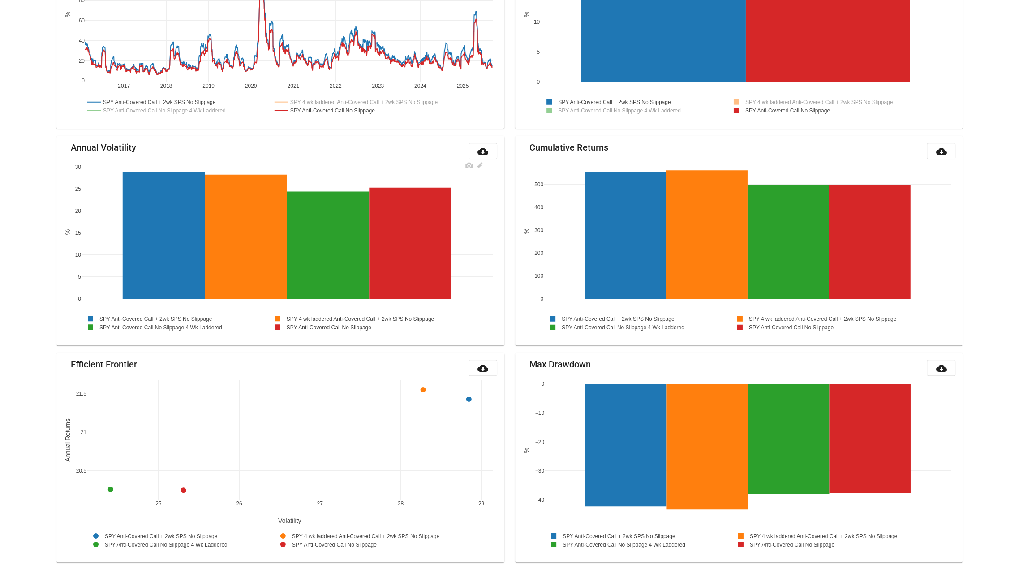
scroll to position [423, 0]
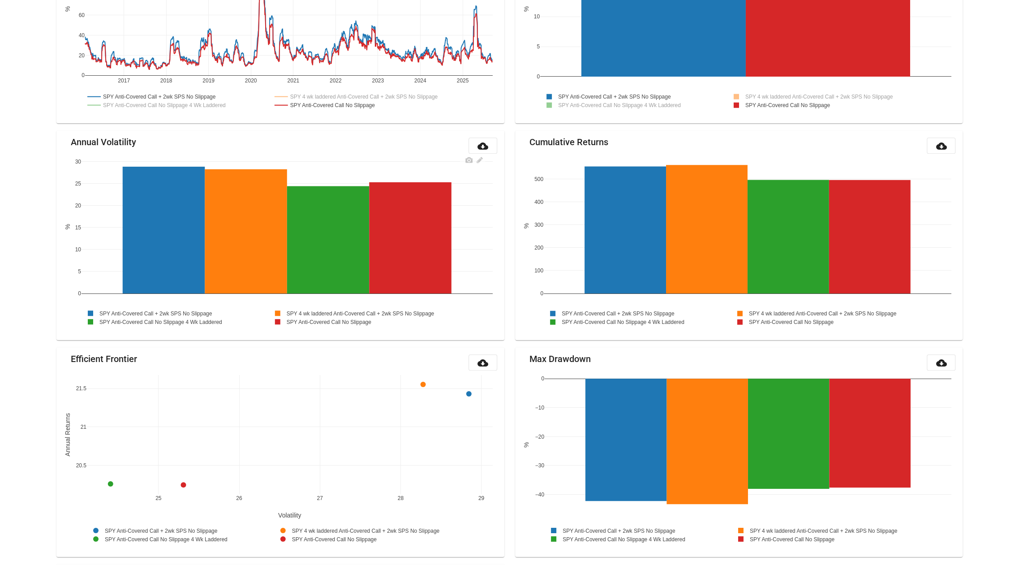
click at [312, 311] on rect at bounding box center [362, 313] width 186 height 9
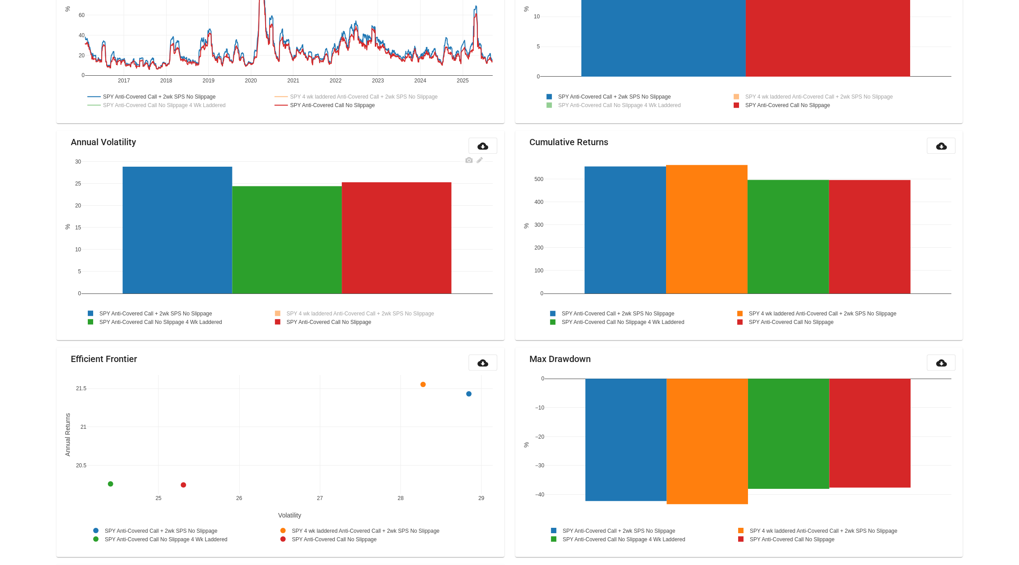
click at [212, 323] on rect at bounding box center [160, 321] width 157 height 9
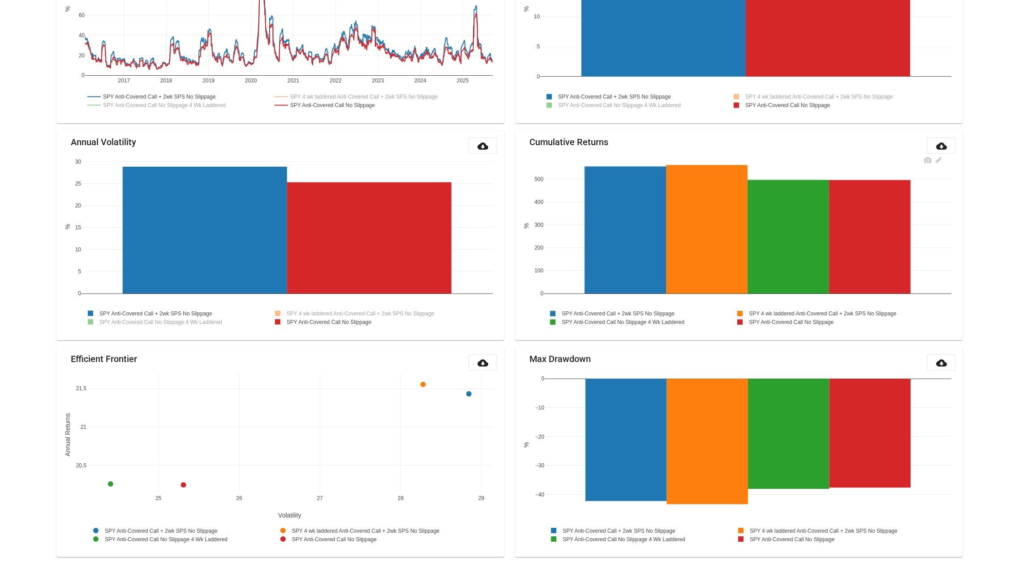
click at [641, 319] on rect at bounding box center [622, 322] width 157 height 9
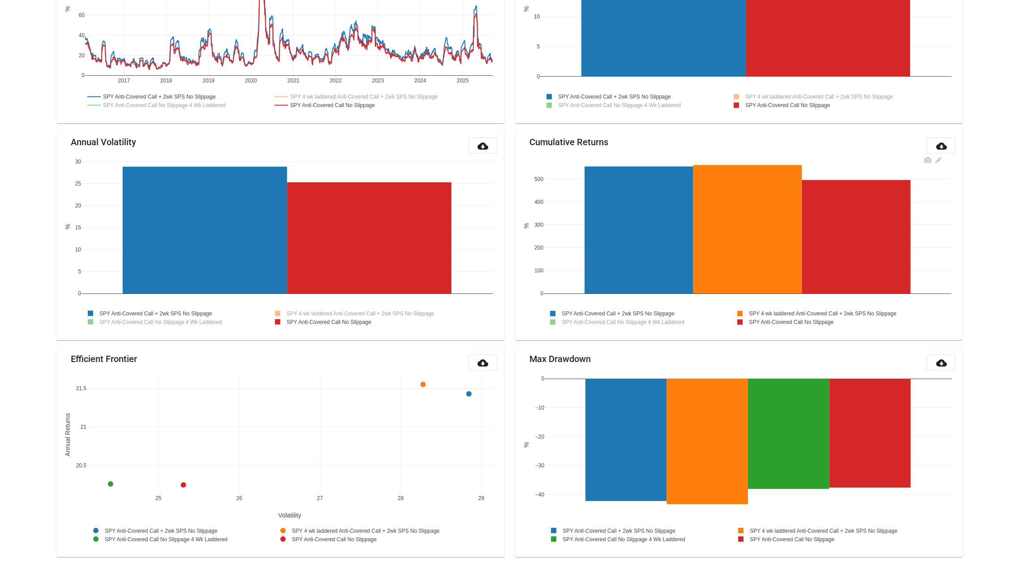
click at [765, 311] on rect at bounding box center [824, 313] width 186 height 9
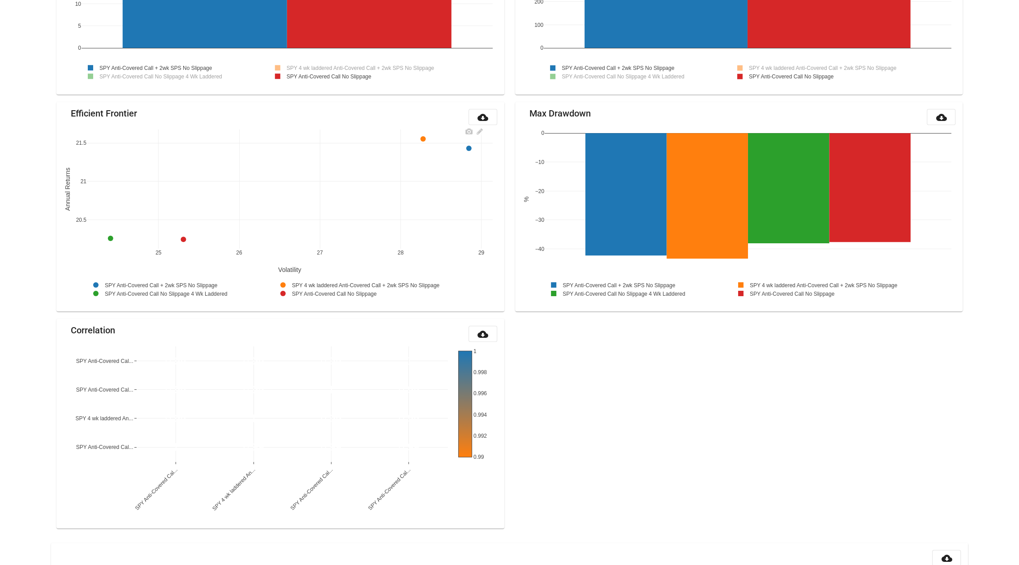
scroll to position [683, 0]
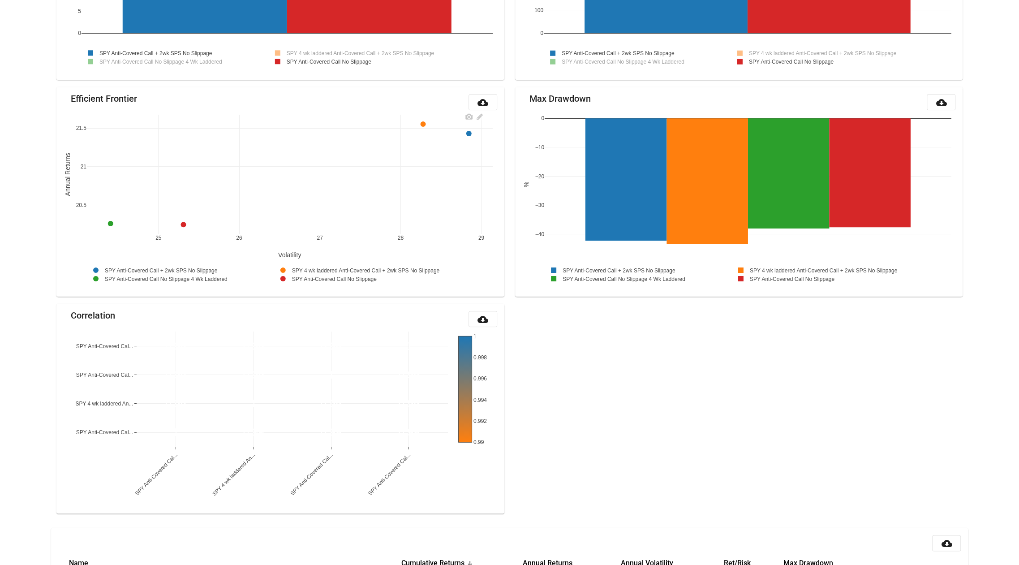
click at [214, 276] on rect at bounding box center [165, 278] width 157 height 9
click at [318, 266] on rect at bounding box center [367, 270] width 186 height 9
click at [613, 279] on rect at bounding box center [623, 278] width 157 height 9
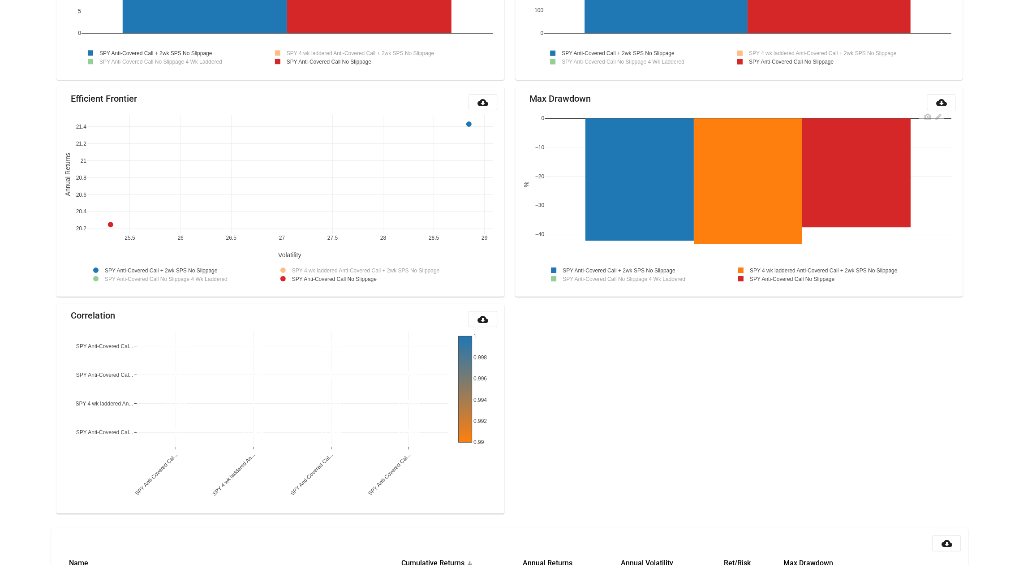
click at [800, 267] on rect at bounding box center [825, 270] width 186 height 9
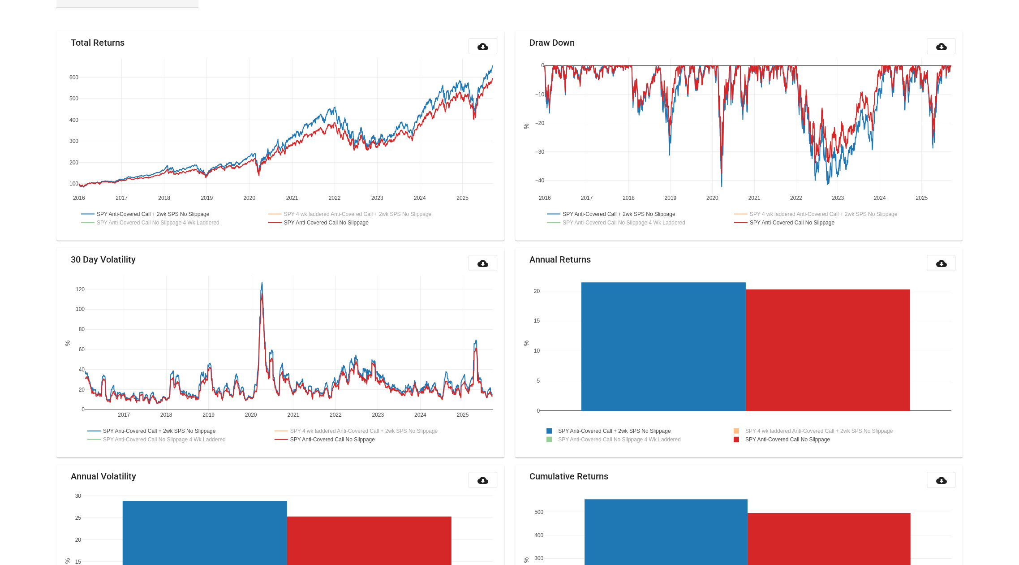
scroll to position [0, 0]
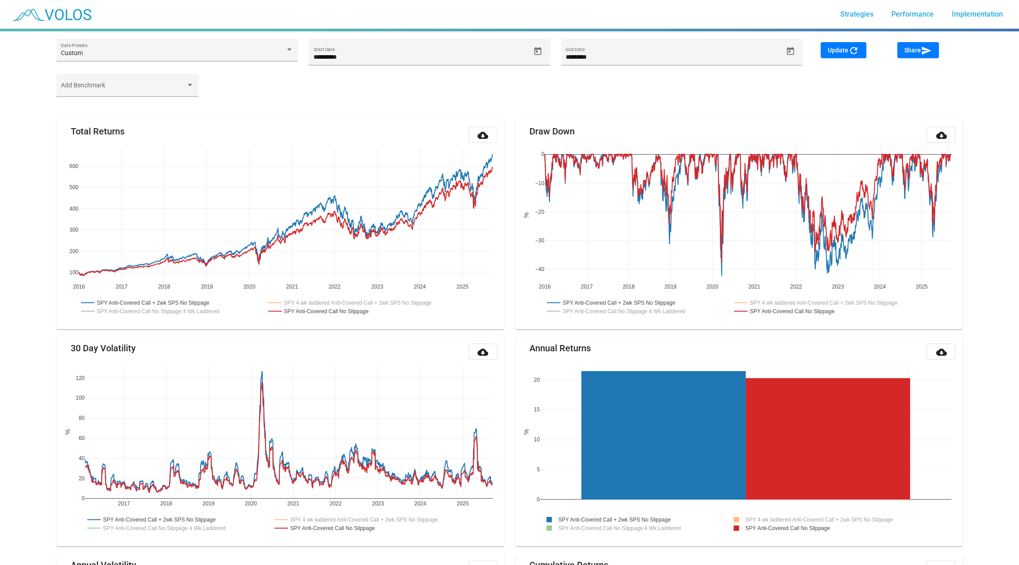
click at [633, 97] on div "Add Benchmark" at bounding box center [509, 89] width 917 height 31
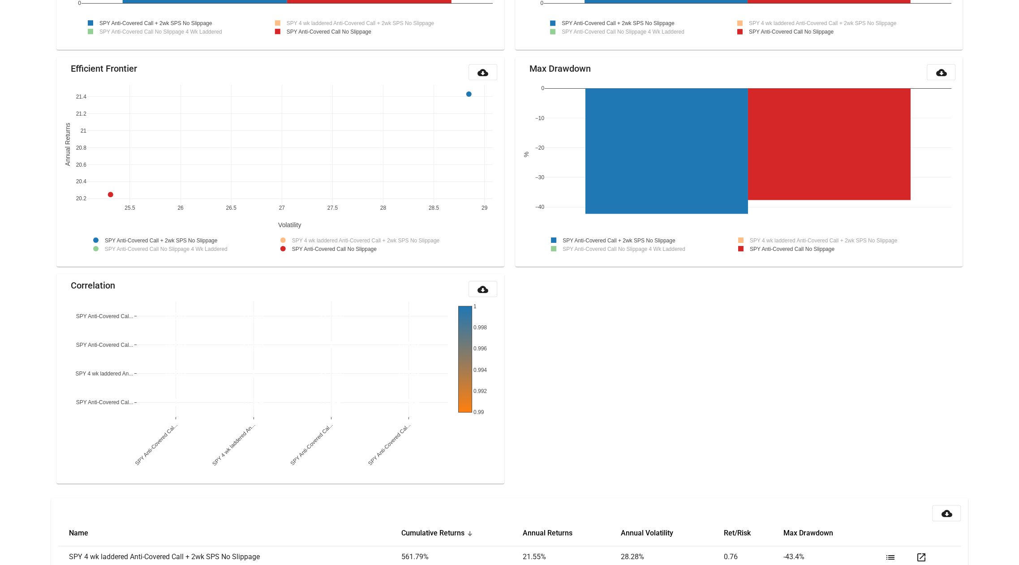
scroll to position [714, 0]
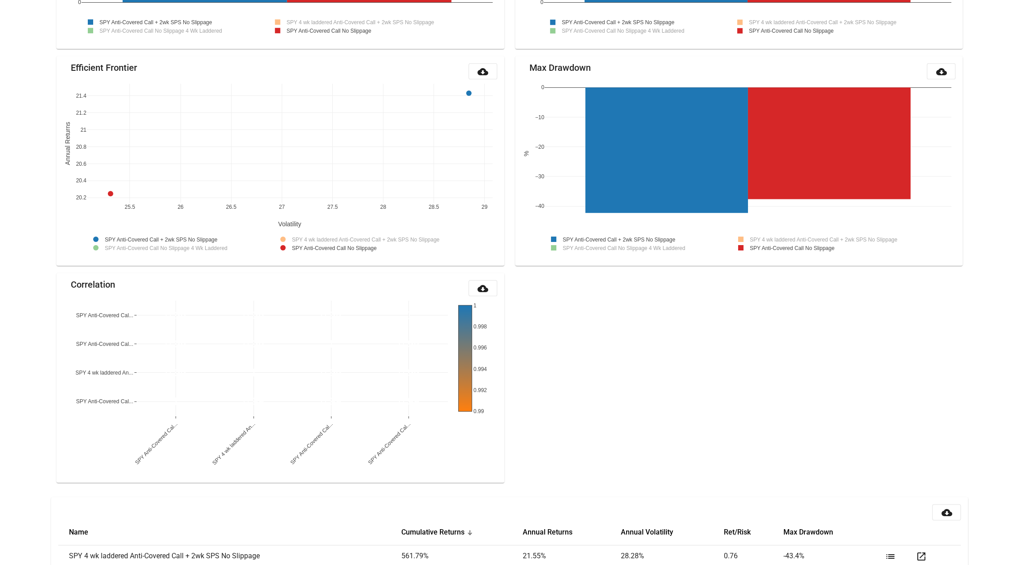
click at [156, 448] on div "SPY Anti-Covered Cal... SPY 4 wk laddered An... SPY Anti-Covered Cal... SPY Ant…" at bounding box center [281, 385] width 434 height 179
click at [148, 441] on div "SPY Anti-Covered Cal... SPY 4 wk laddered An... SPY Anti-Covered Cal... SPY Ant…" at bounding box center [281, 385] width 434 height 179
click at [258, 445] on div "SPY Anti-Covered Cal... SPY 4 wk laddered An... SPY Anti-Covered Cal... SPY Ant…" at bounding box center [281, 385] width 434 height 179
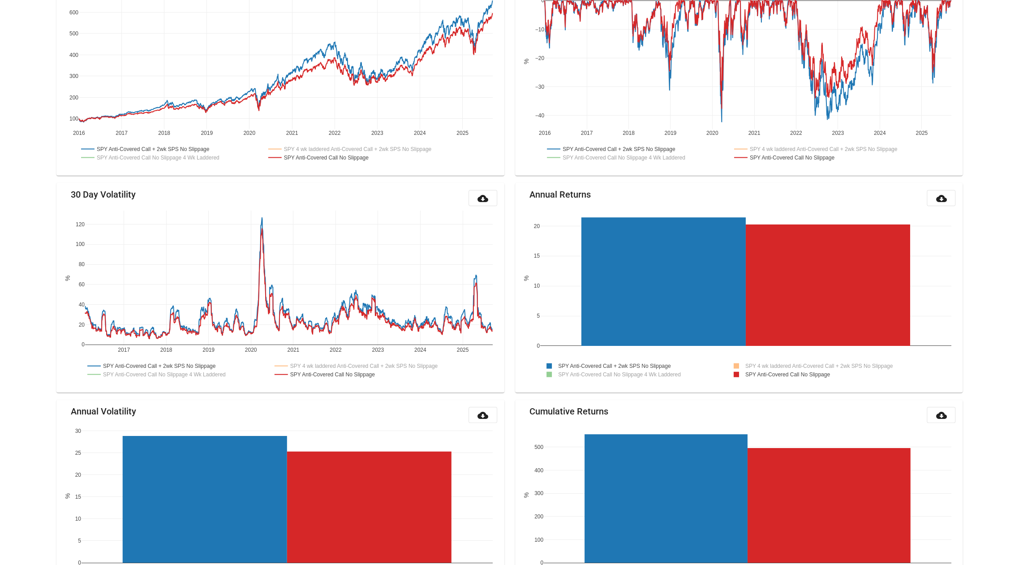
scroll to position [0, 0]
